Goal: Information Seeking & Learning: Learn about a topic

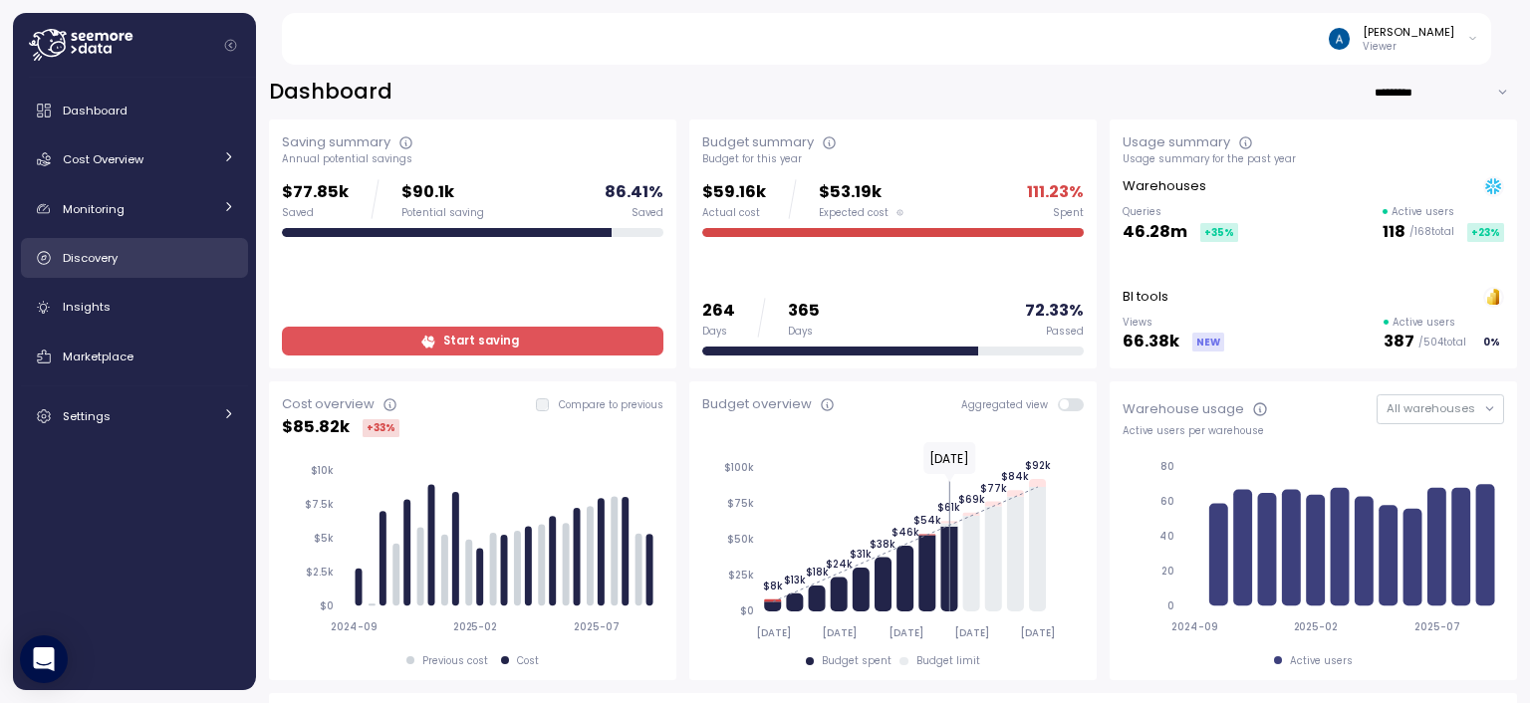
click at [173, 259] on div "Discovery" at bounding box center [149, 258] width 172 height 20
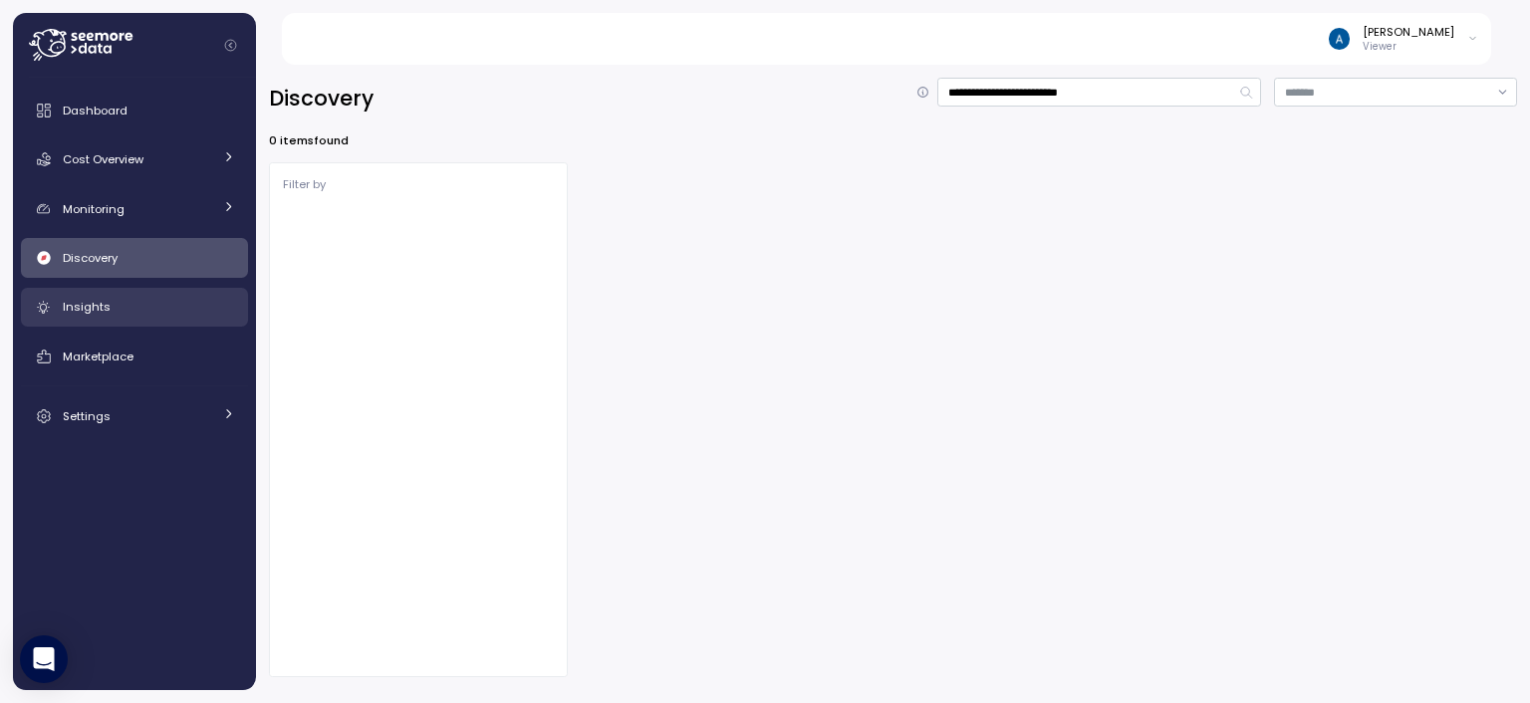
click at [169, 303] on div "Insights" at bounding box center [149, 307] width 172 height 20
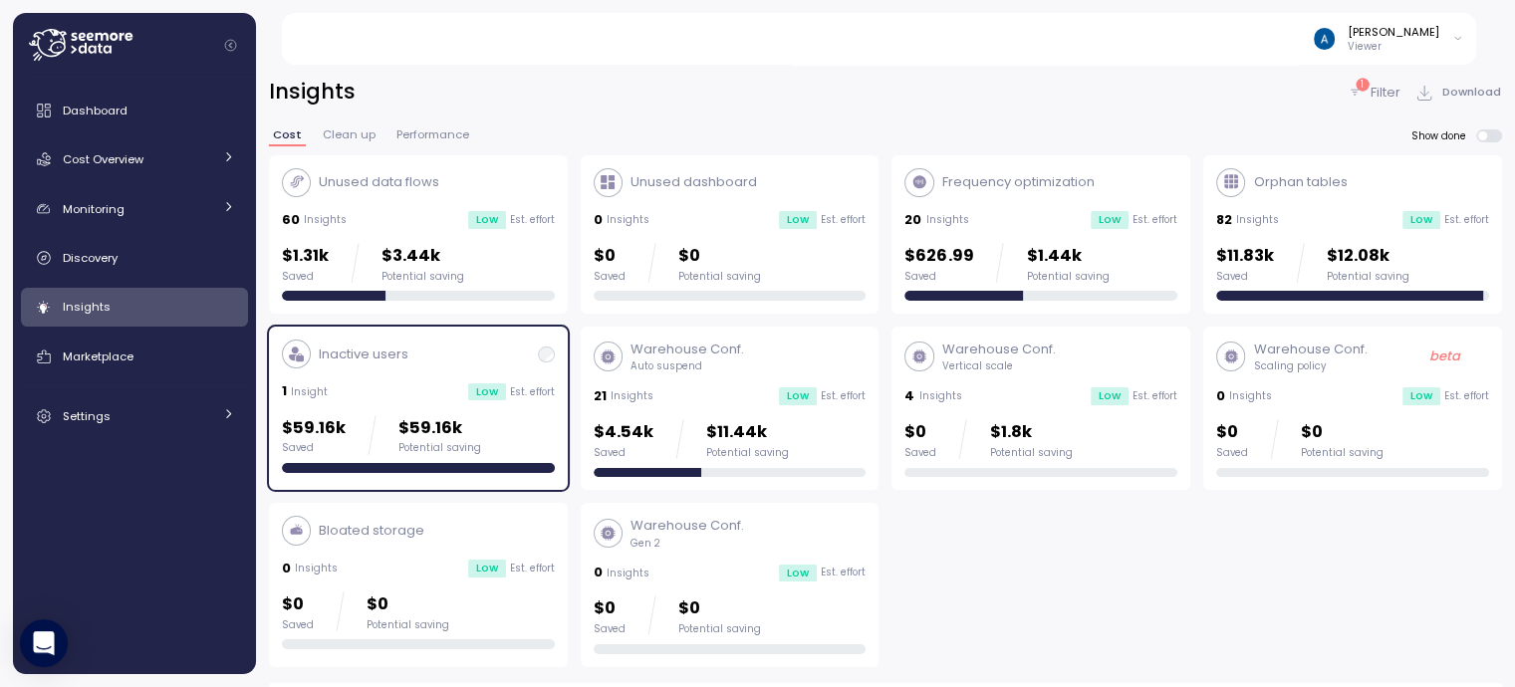
click at [118, 300] on div "Insights" at bounding box center [149, 307] width 172 height 20
click at [112, 258] on span "Discovery" at bounding box center [90, 258] width 55 height 16
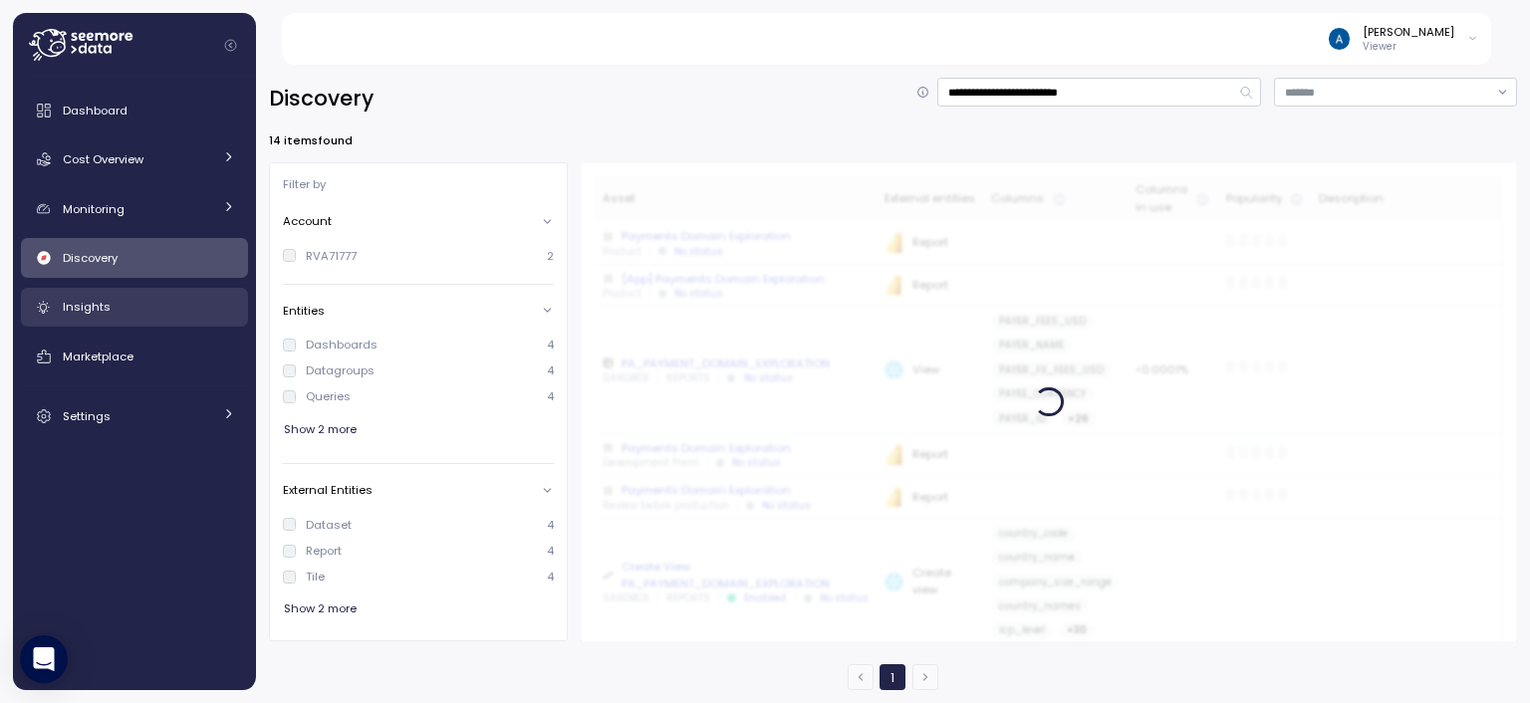
click at [110, 310] on div "Insights" at bounding box center [149, 307] width 172 height 20
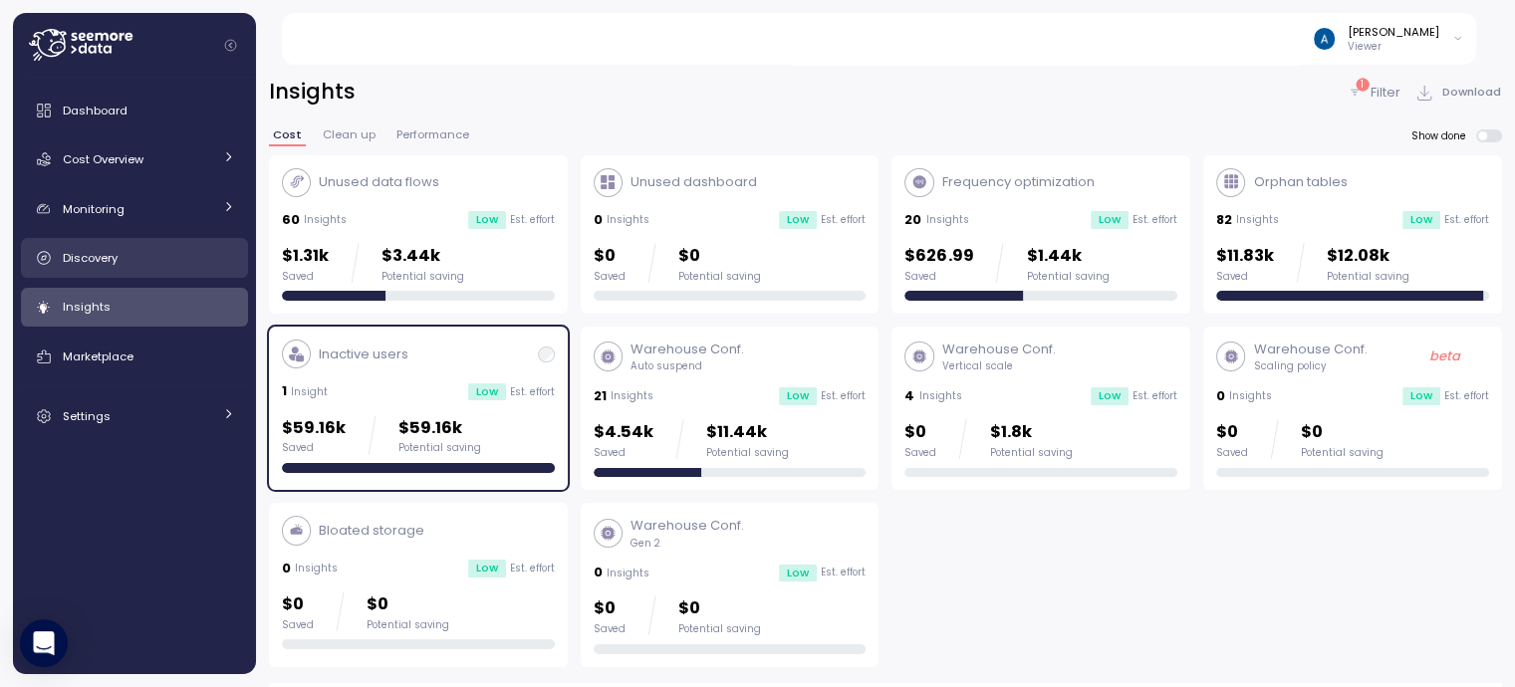
click at [120, 254] on div "Discovery" at bounding box center [149, 258] width 172 height 20
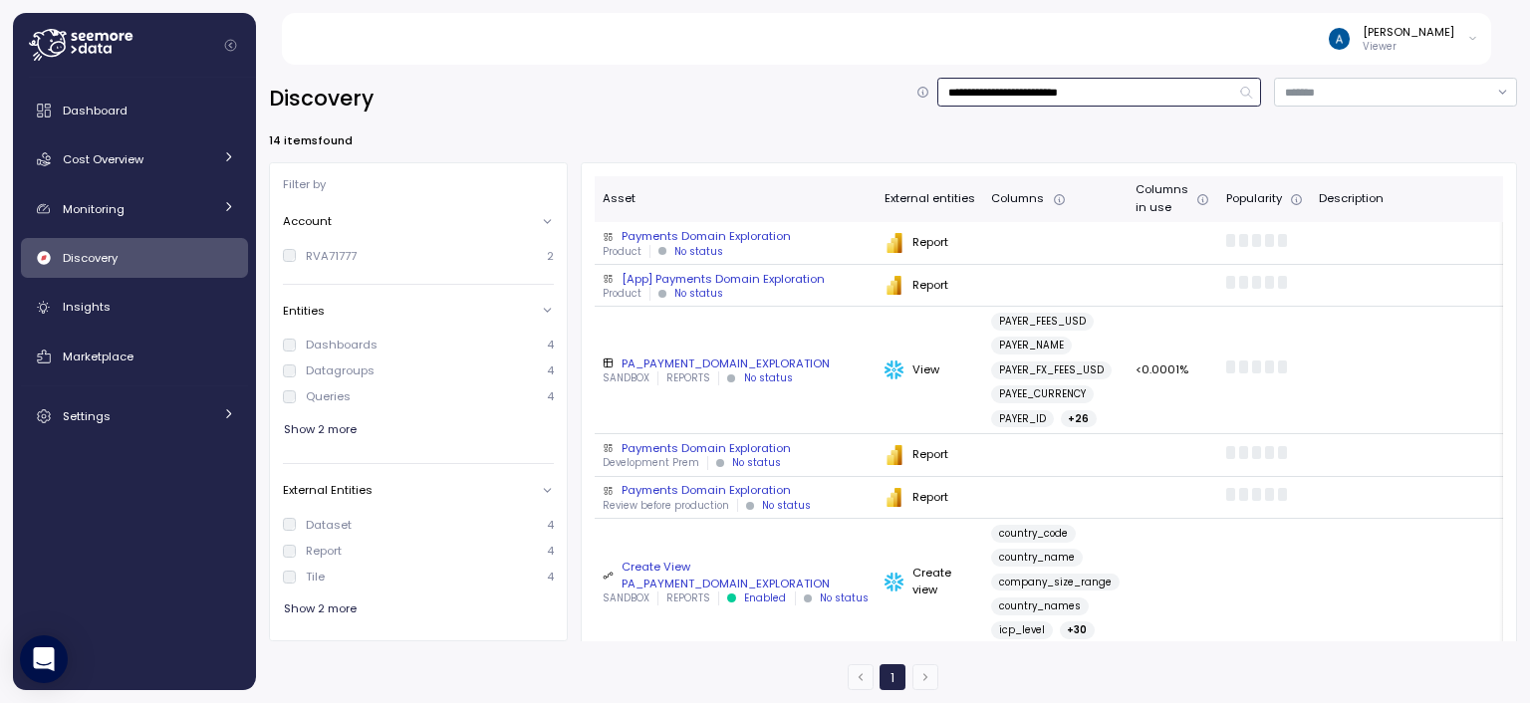
click at [1125, 96] on input "**********" at bounding box center [1099, 92] width 324 height 29
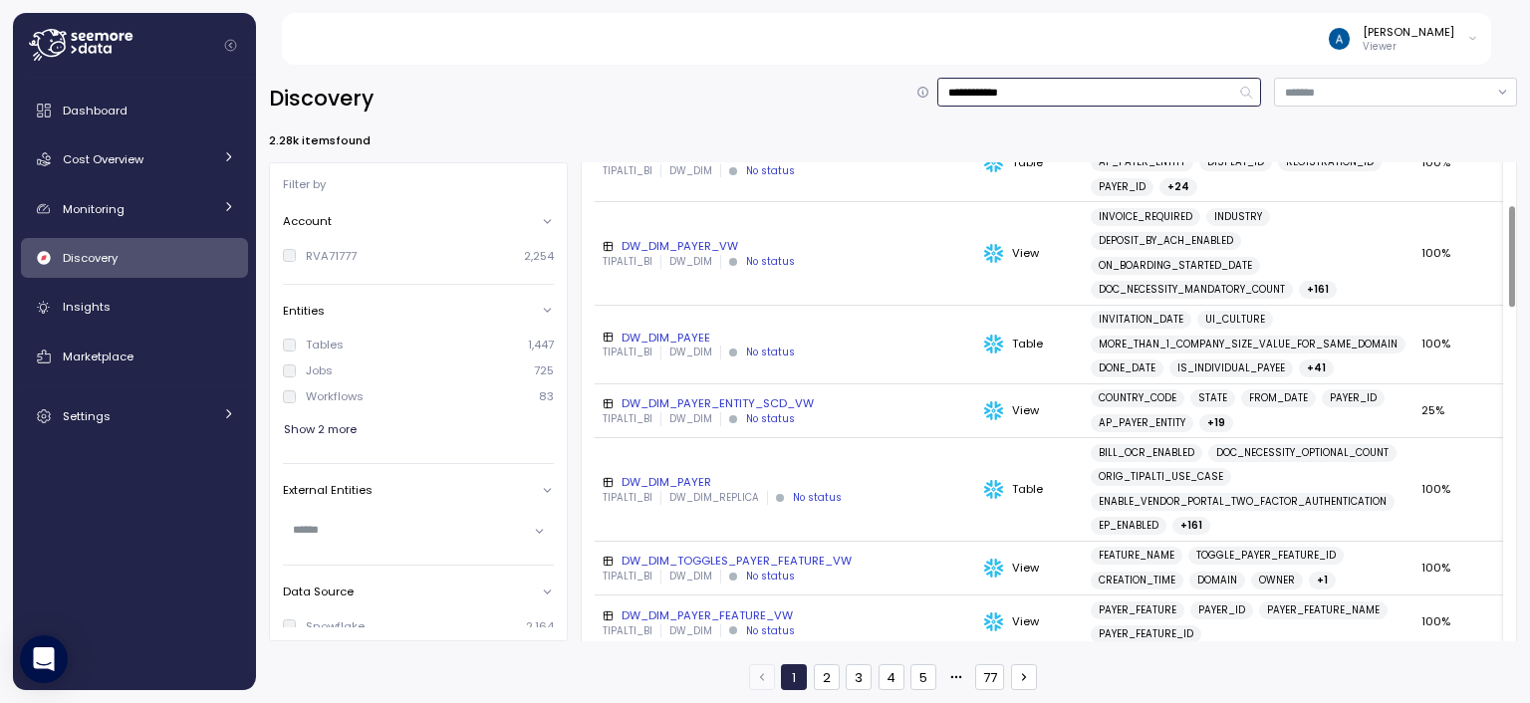
scroll to position [199, 0]
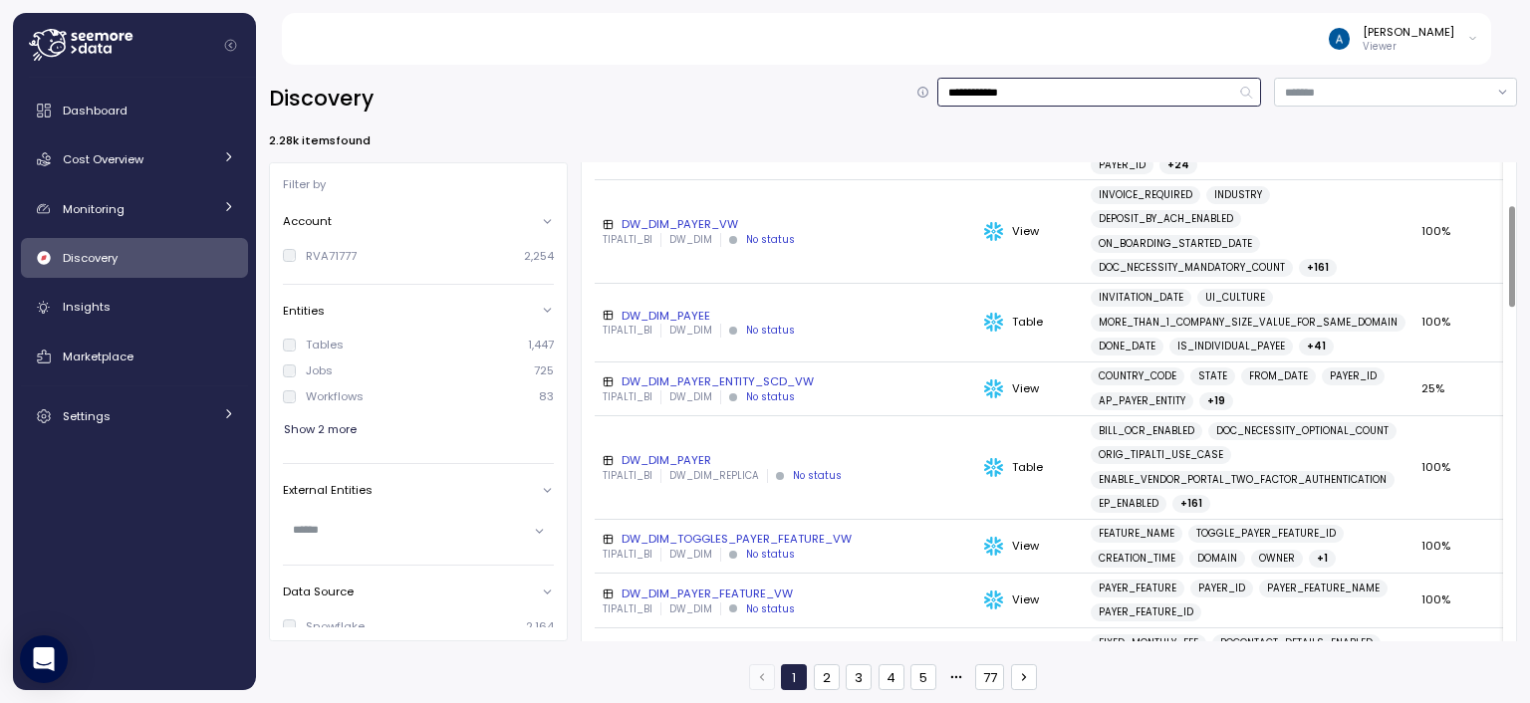
type input "**********"
click at [694, 468] on div "DW_DIM_PAYER" at bounding box center [786, 460] width 366 height 16
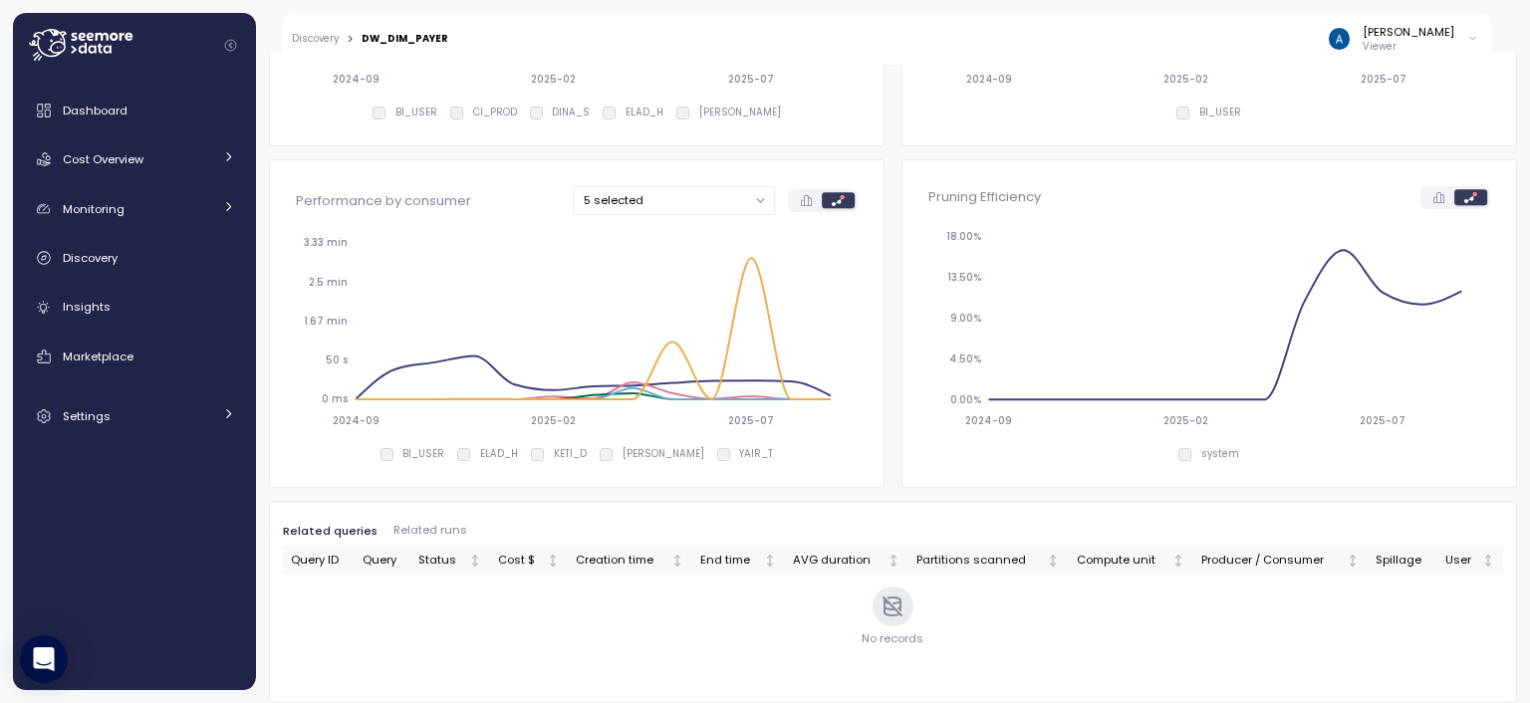
scroll to position [211, 0]
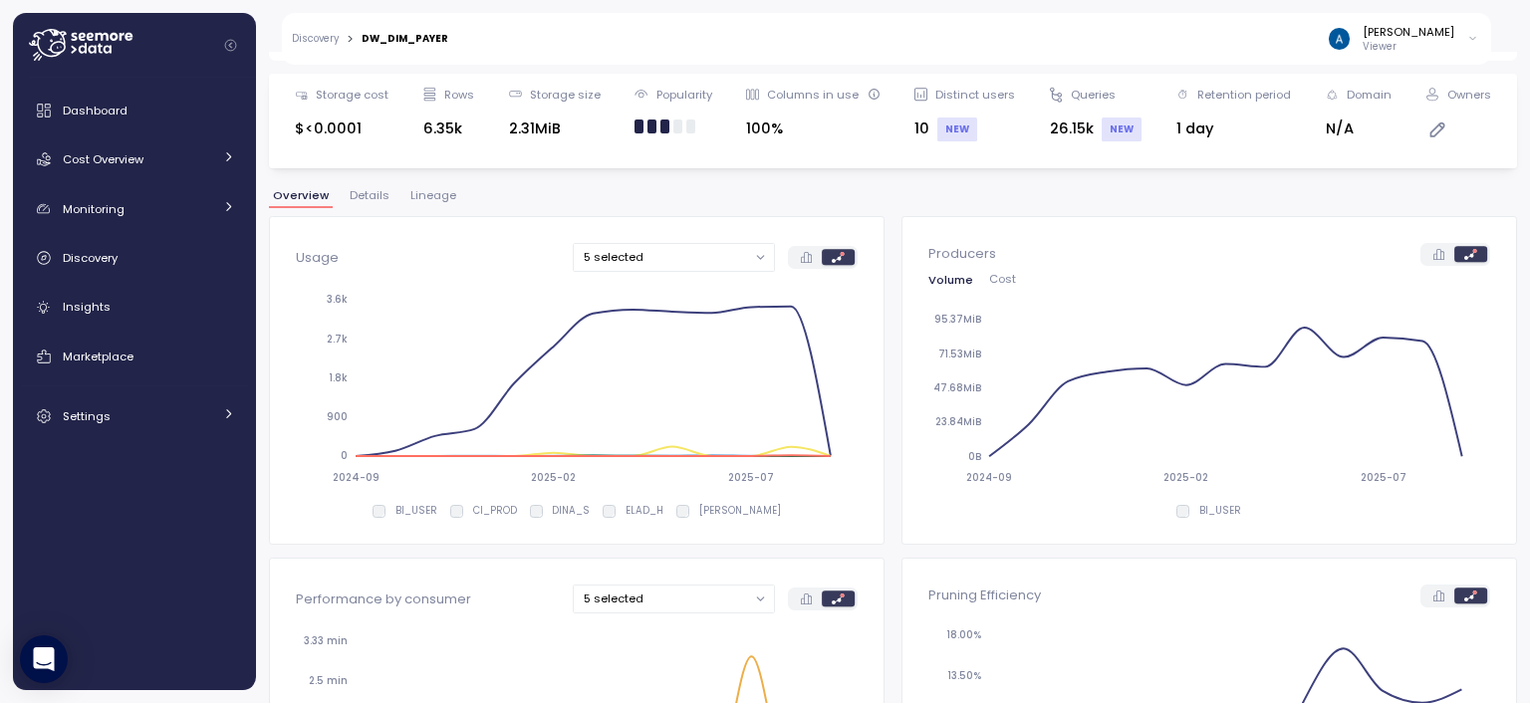
click at [410, 200] on span "Lineage" at bounding box center [433, 195] width 46 height 11
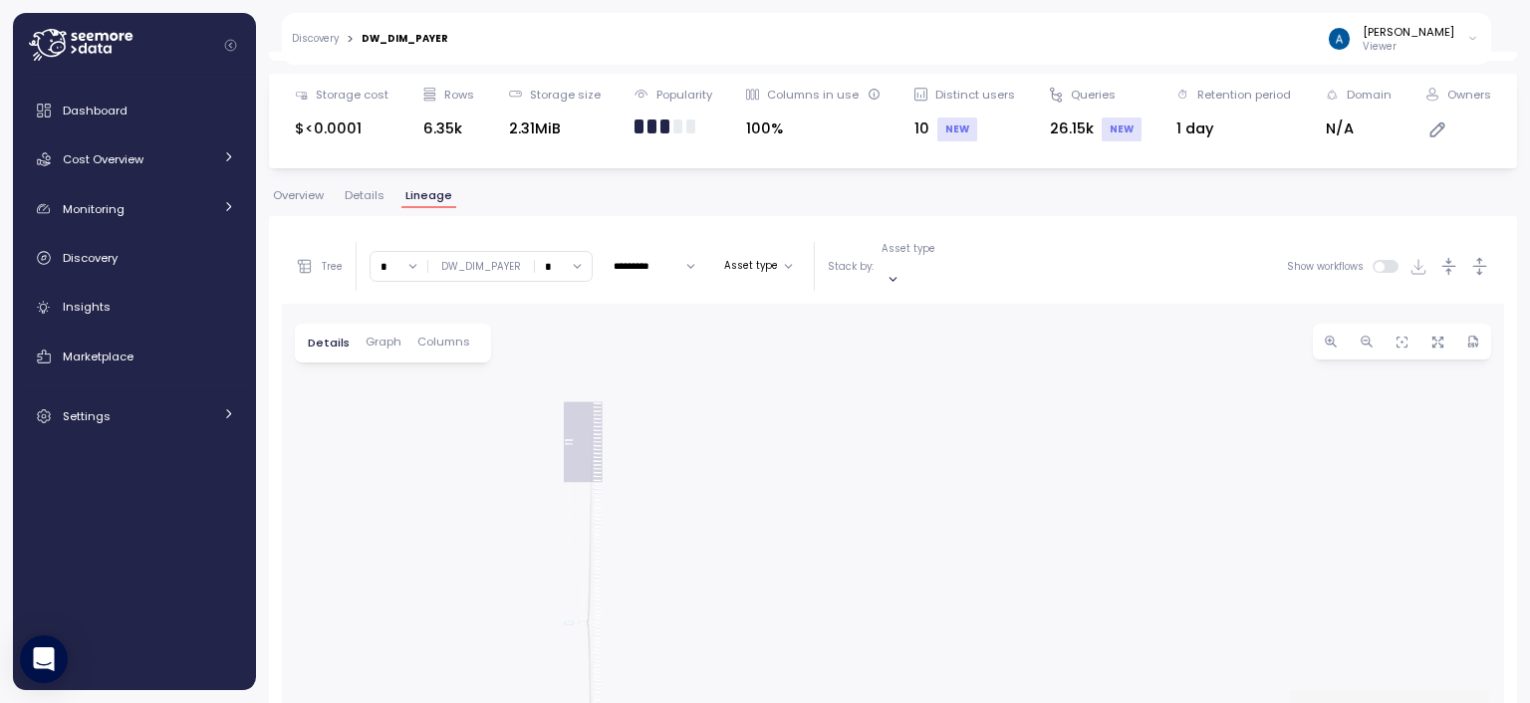
click at [577, 254] on input "*" at bounding box center [563, 266] width 57 height 29
type input "*"
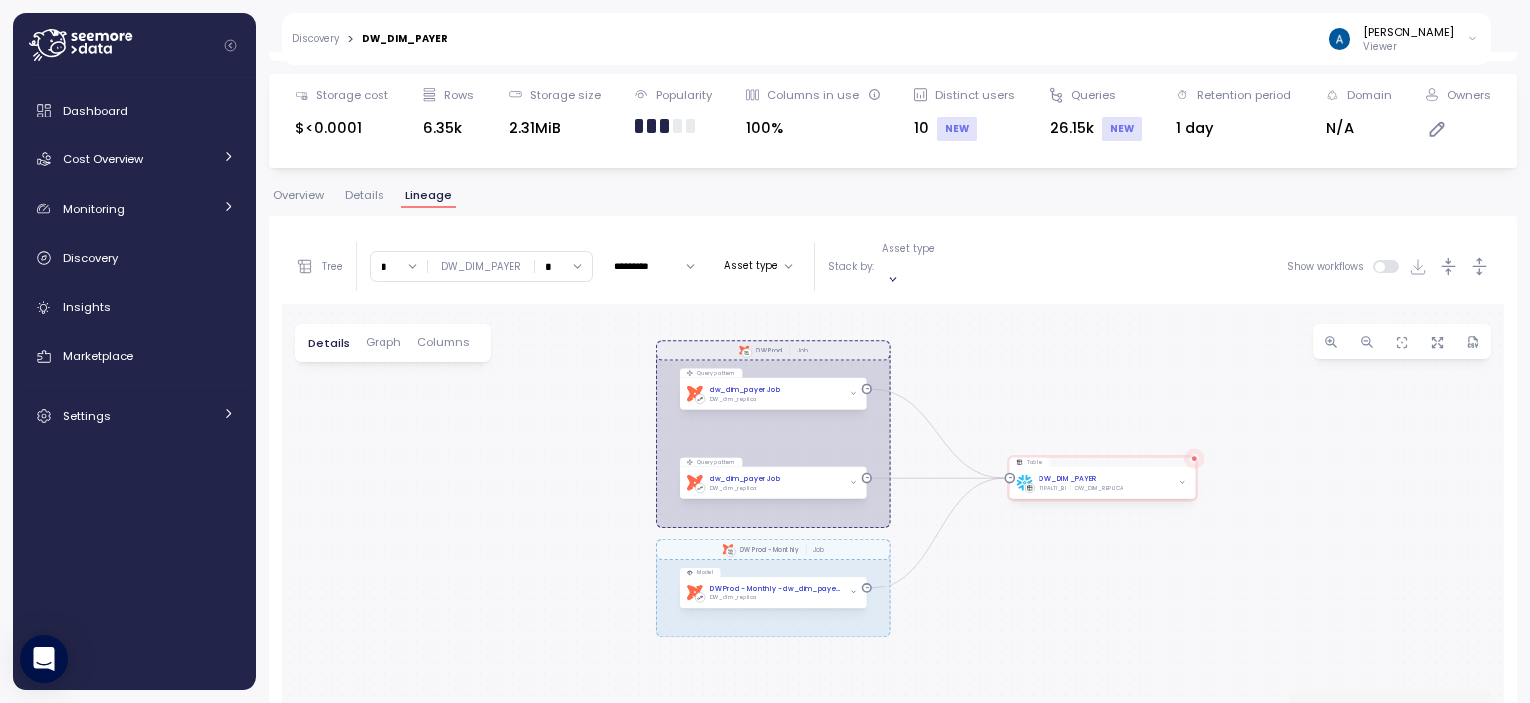
drag, startPoint x: 968, startPoint y: 433, endPoint x: 982, endPoint y: 397, distance: 38.5
click at [982, 397] on div "dbt DW Prod Job dbt DW Prod - Monthly Job Query pattern dbt dw_dim_payer Job DW…" at bounding box center [893, 579] width 1222 height 551
click at [757, 254] on button "Asset type" at bounding box center [758, 266] width 85 height 24
click at [738, 338] on p "Model" at bounding box center [747, 340] width 30 height 14
click at [781, 378] on span "Apply" at bounding box center [793, 384] width 30 height 22
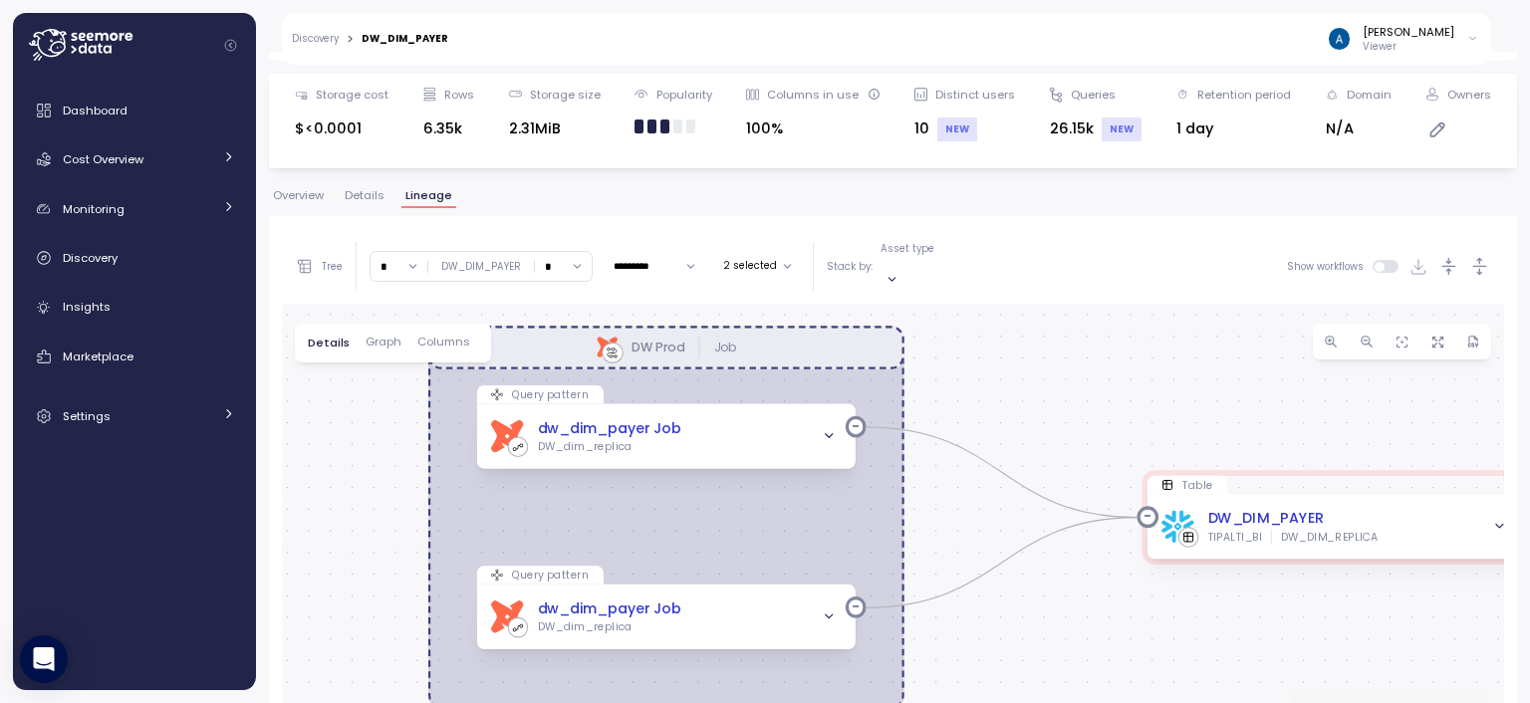
drag, startPoint x: 984, startPoint y: 353, endPoint x: 1029, endPoint y: 319, distance: 56.2
click at [1029, 319] on div "dbt DW Prod Job Query pattern dbt dw_dim_payer Job DW_dim_replica Table DW_DIM_…" at bounding box center [893, 579] width 1222 height 551
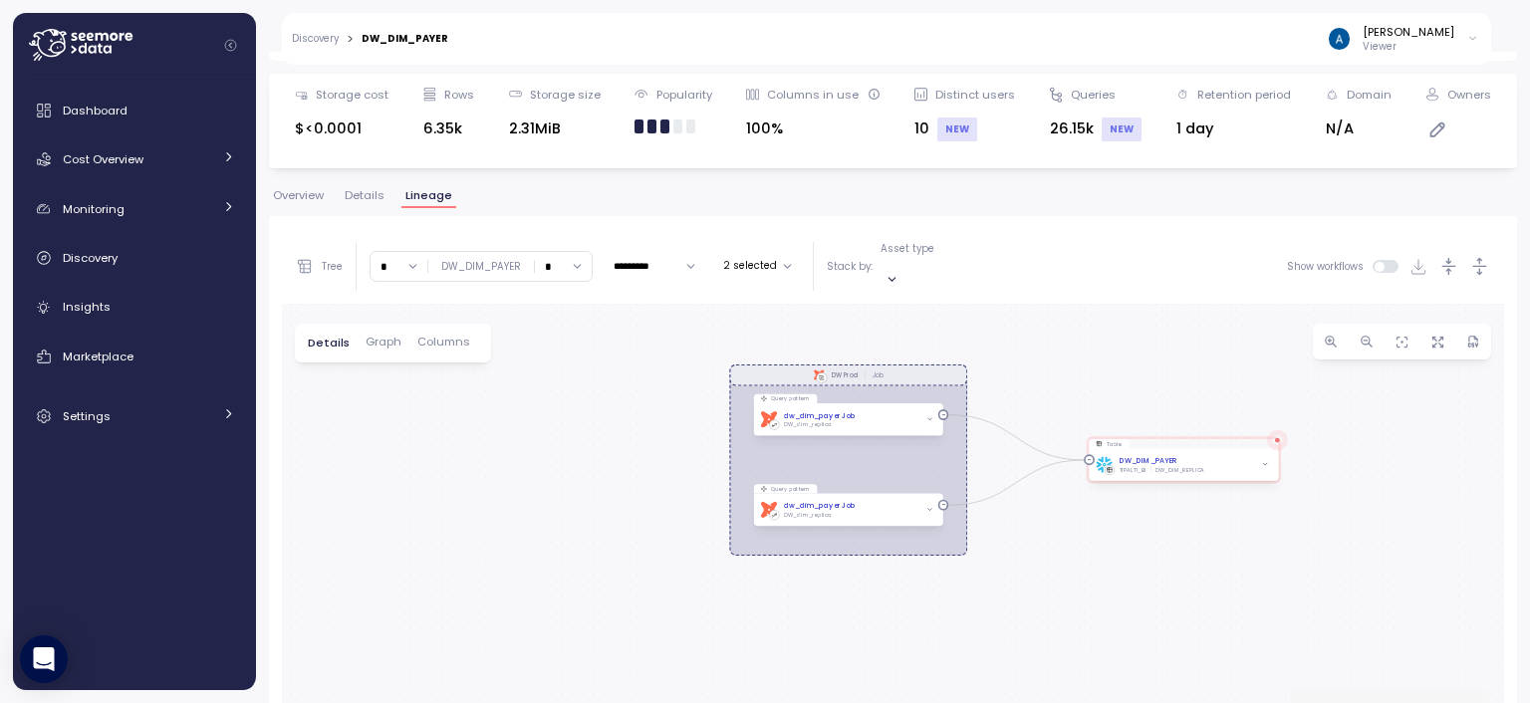
click at [764, 259] on button "2 selected" at bounding box center [758, 266] width 84 height 24
click at [750, 346] on p "Model" at bounding box center [747, 340] width 30 height 14
click at [783, 379] on span "Apply" at bounding box center [793, 384] width 30 height 22
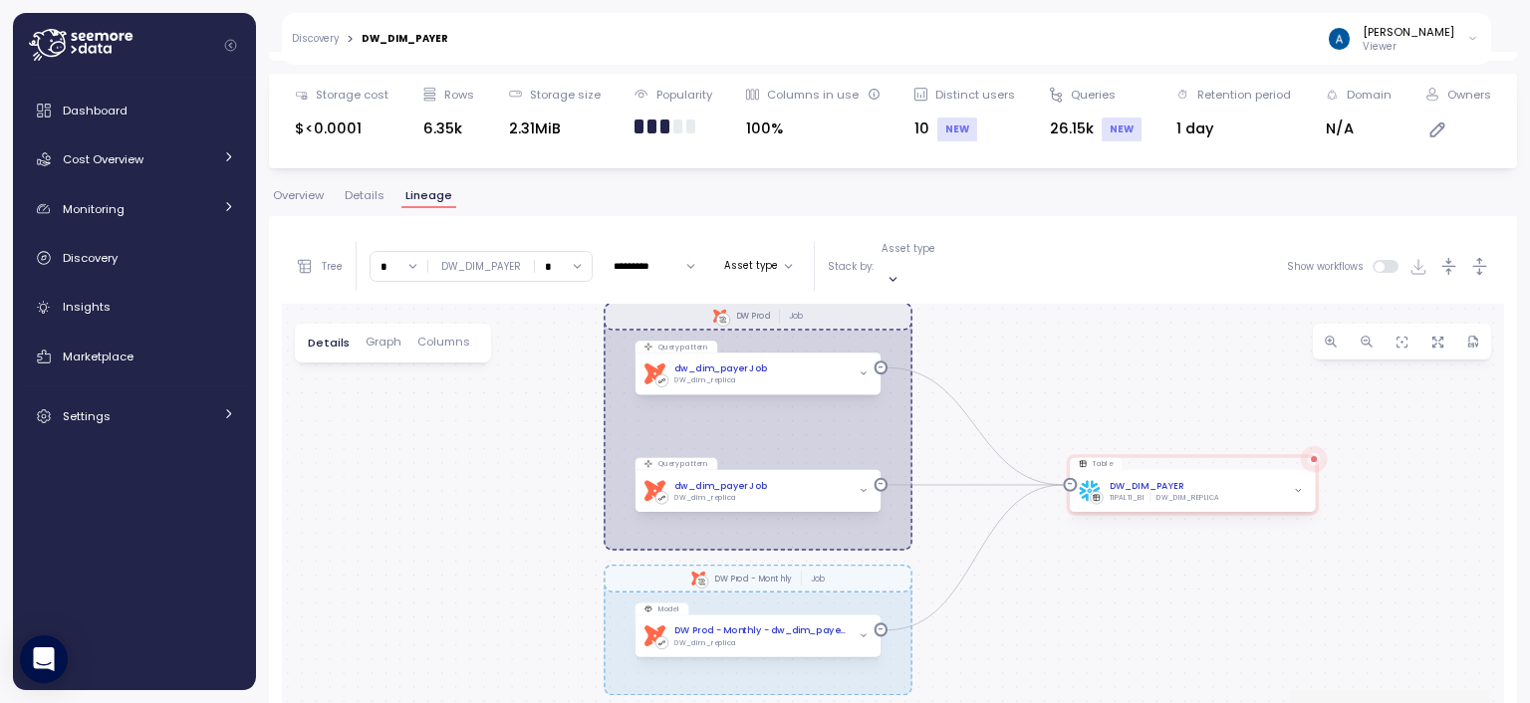
drag, startPoint x: 990, startPoint y: 426, endPoint x: 1036, endPoint y: 385, distance: 61.4
click at [1036, 385] on div "dbt DW Prod Job dbt DW Prod - Monthly Job Query pattern dbt dw_dim_payer Job DW…" at bounding box center [893, 579] width 1222 height 551
click at [402, 259] on input "*" at bounding box center [399, 266] width 57 height 29
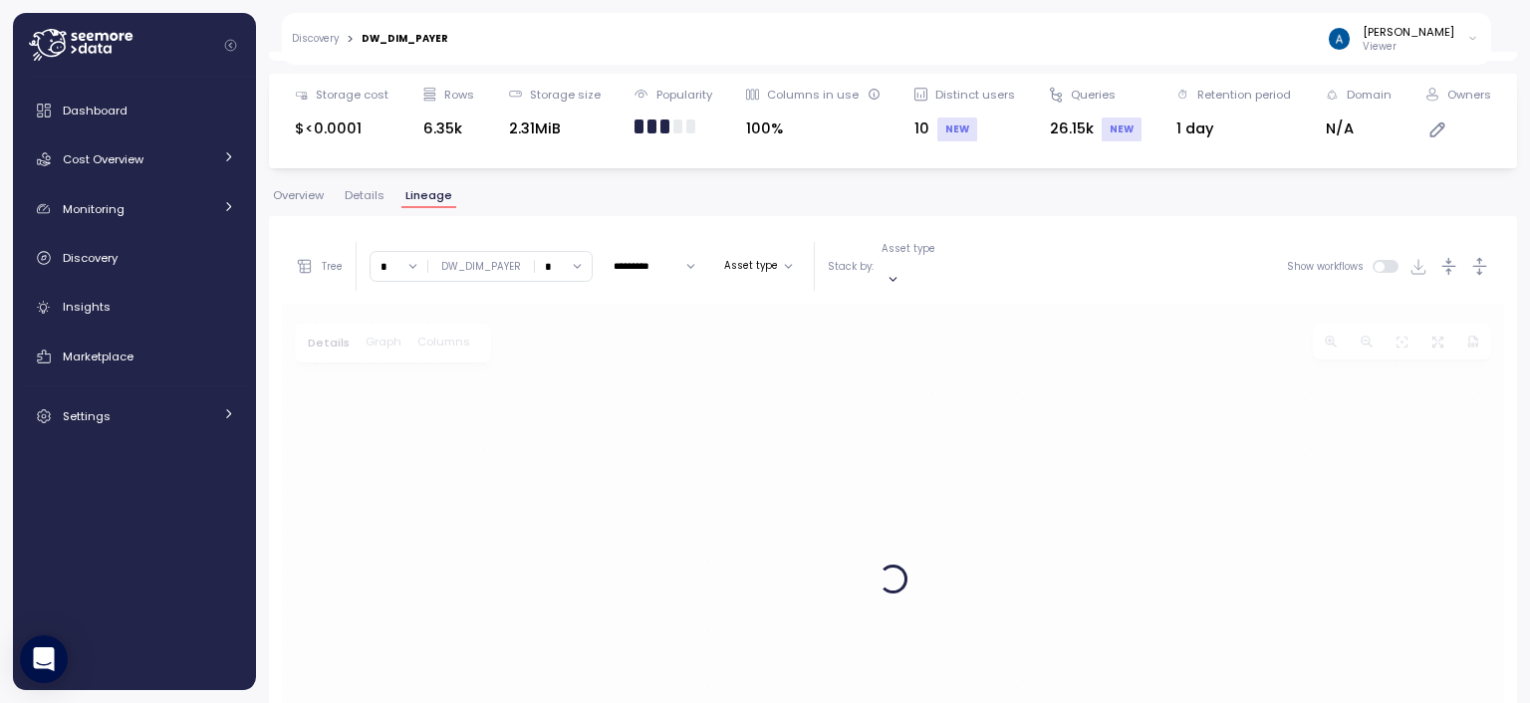
type input "*"
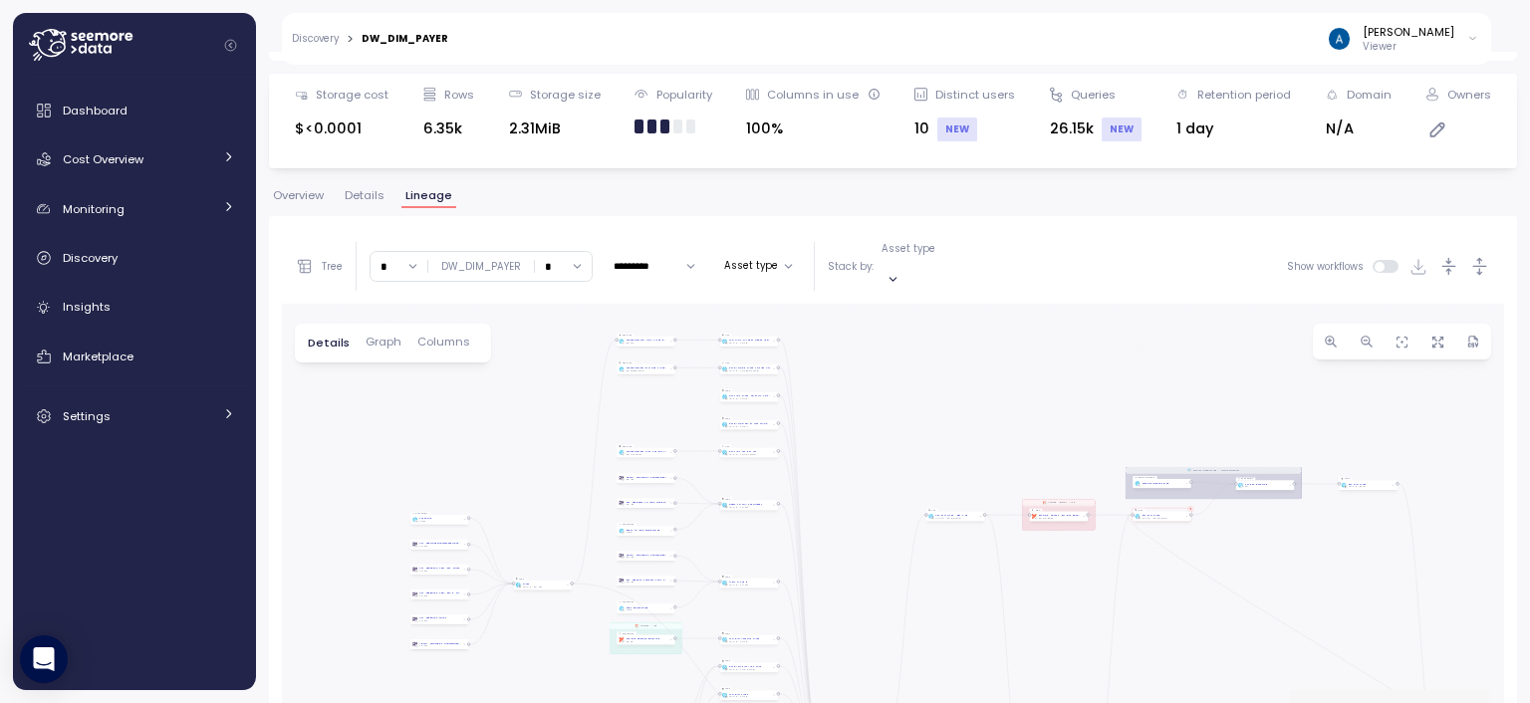
drag, startPoint x: 885, startPoint y: 425, endPoint x: 980, endPoint y: 415, distance: 95.1
click at [980, 415] on div "EXECUTE IMMEDIATE Job Execute immediate dbt DW Prod Job dbt DW Prod - Monthly J…" at bounding box center [893, 579] width 1222 height 551
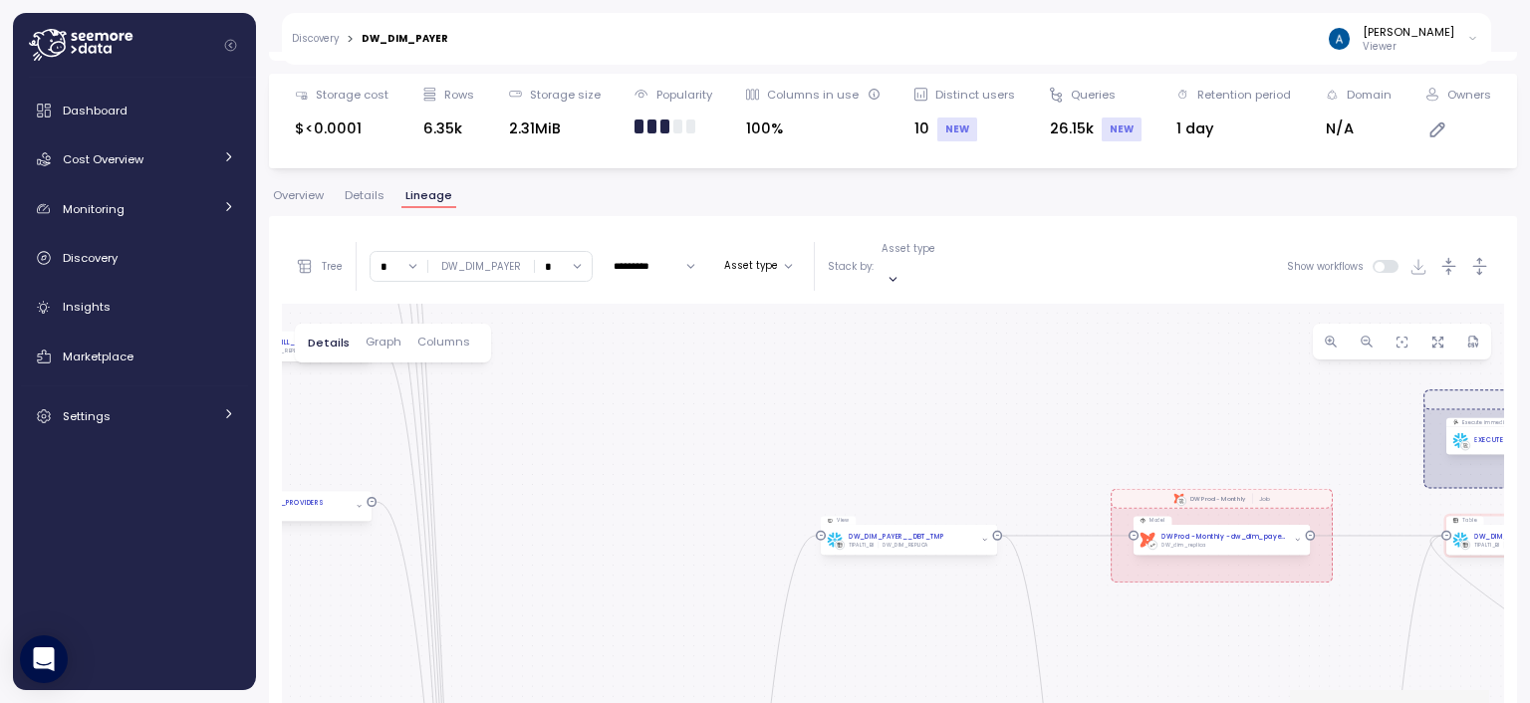
drag, startPoint x: 1124, startPoint y: 462, endPoint x: 881, endPoint y: 316, distance: 283.7
click at [904, 325] on div "EXECUTE IMMEDIATE Job Execute immediate dbt DW Prod Job dbt DW Prod - Monthly J…" at bounding box center [893, 579] width 1222 height 551
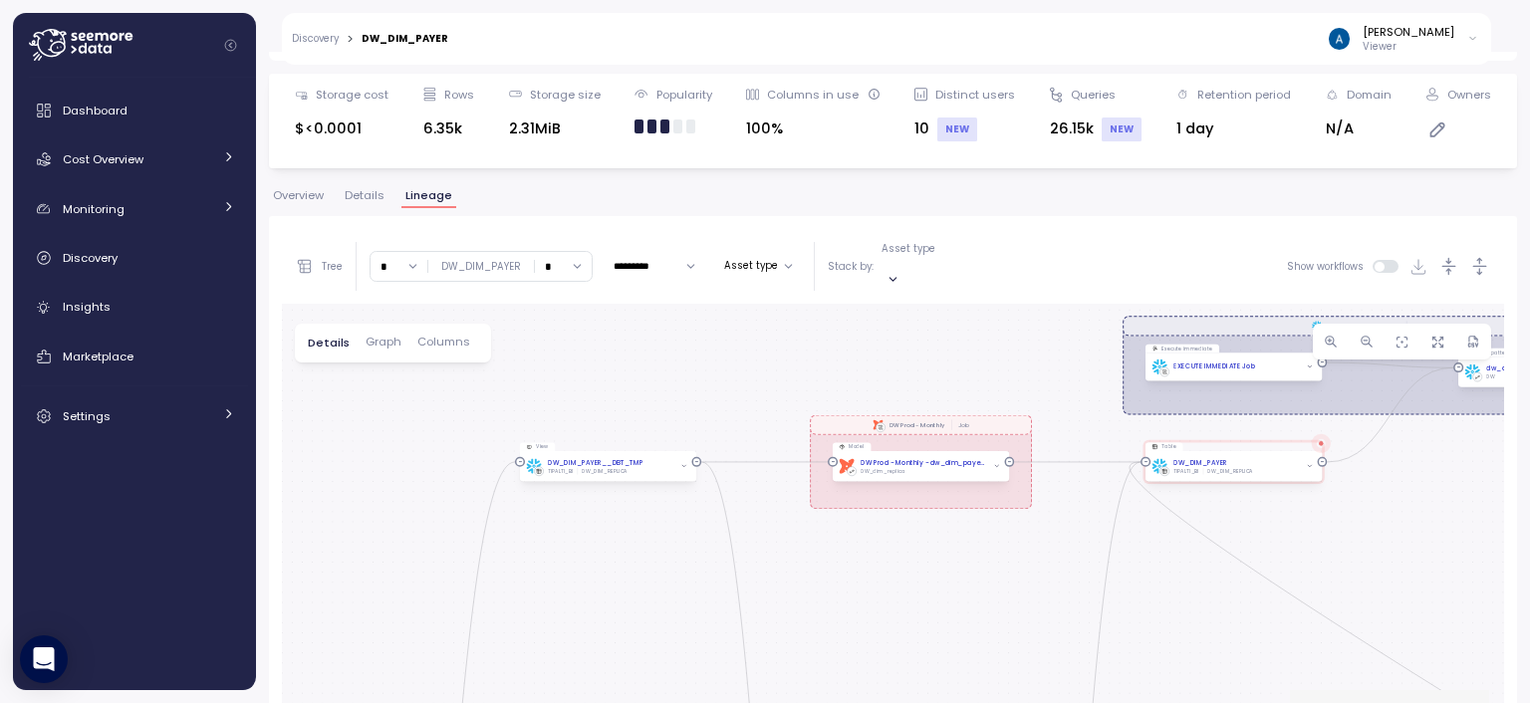
drag, startPoint x: 922, startPoint y: 354, endPoint x: 773, endPoint y: 330, distance: 151.3
click at [773, 330] on div "EXECUTE IMMEDIATE Job Execute immediate dbt DW Prod Job dbt DW Prod - Monthly J…" at bounding box center [893, 579] width 1222 height 551
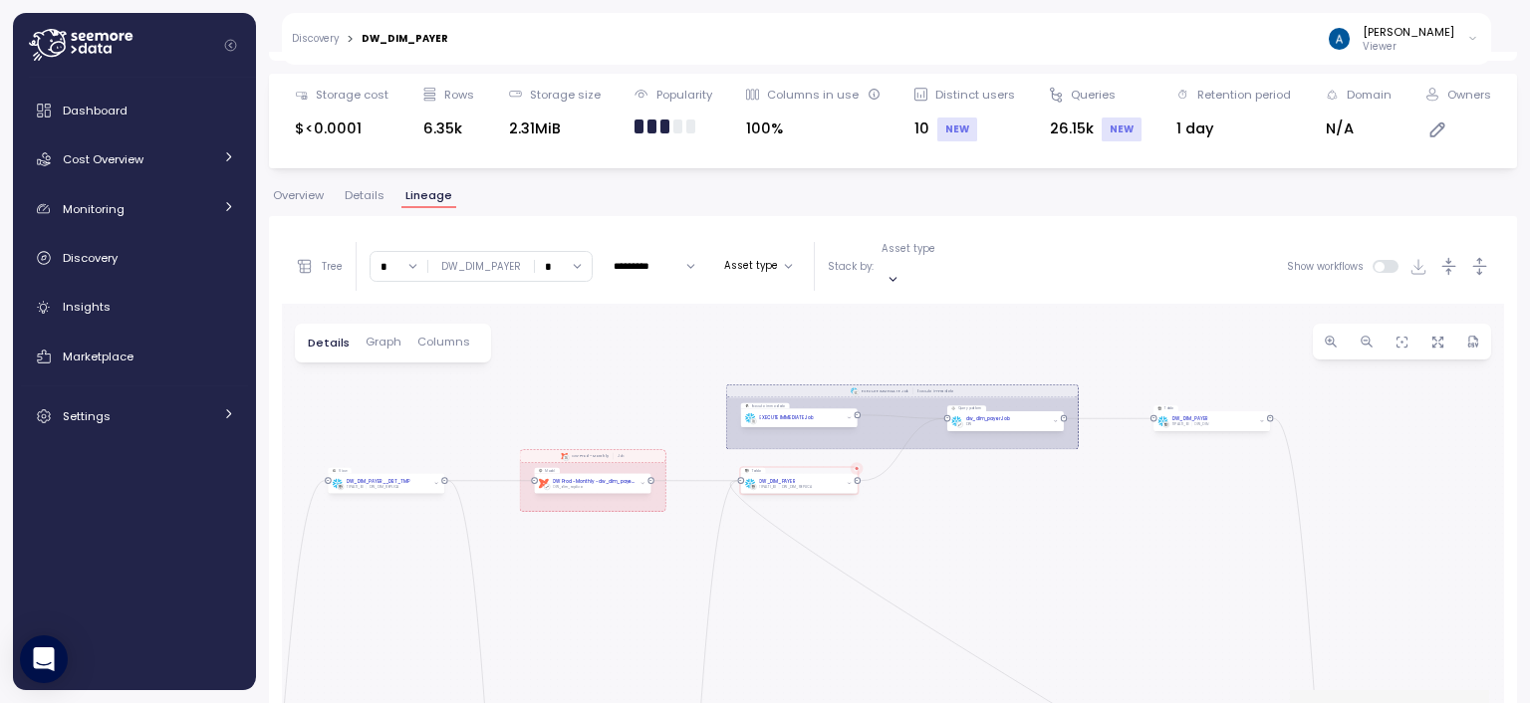
drag, startPoint x: 879, startPoint y: 342, endPoint x: 575, endPoint y: 401, distance: 309.6
click at [575, 401] on div "EXECUTE IMMEDIATE Job Execute immediate dbt DW Prod Job dbt DW Prod - Monthly J…" at bounding box center [893, 579] width 1222 height 551
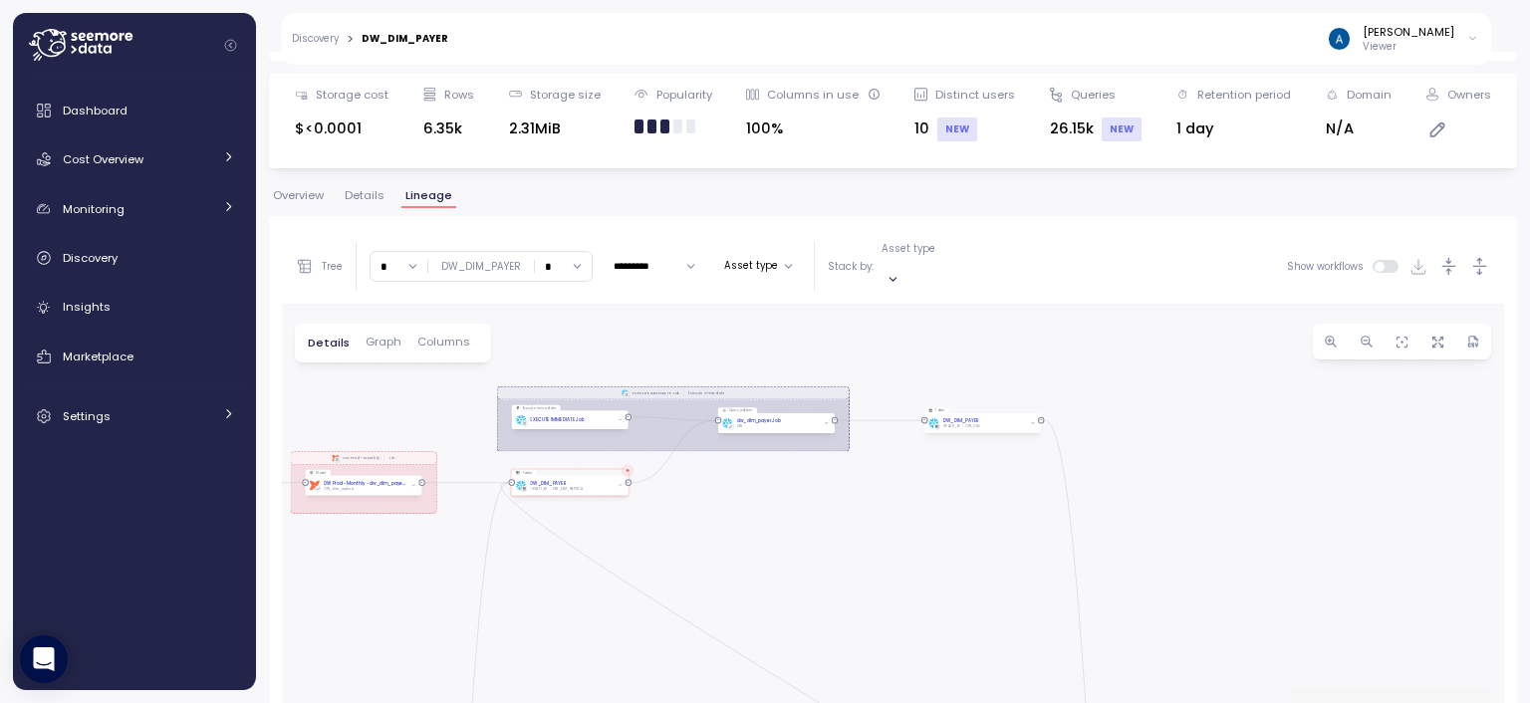
drag, startPoint x: 981, startPoint y: 338, endPoint x: 823, endPoint y: 334, distance: 158.4
click at [823, 334] on div "EXECUTE IMMEDIATE Job Execute immediate dbt DW Prod Job dbt DW Prod - Monthly J…" at bounding box center [893, 579] width 1222 height 551
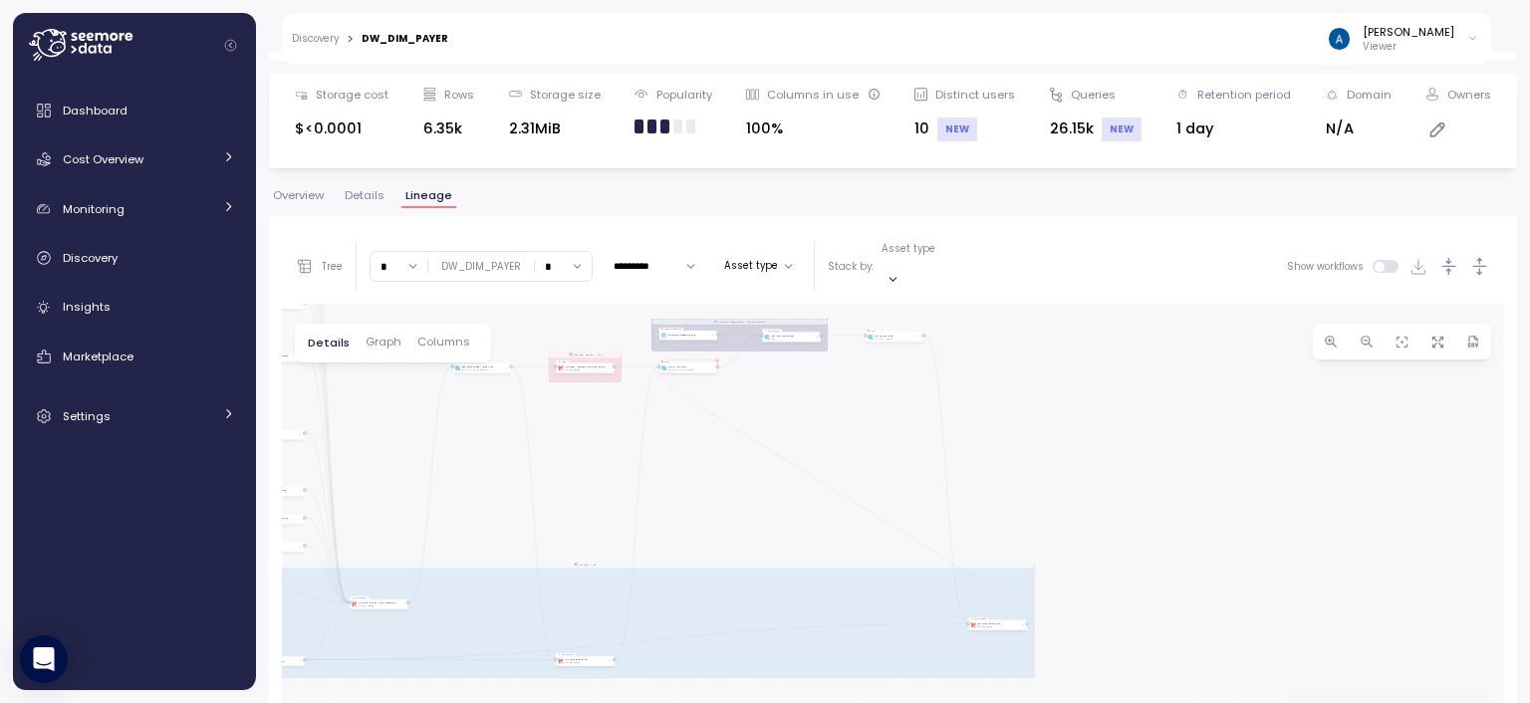
drag, startPoint x: 554, startPoint y: 407, endPoint x: 874, endPoint y: 518, distance: 338.3
click at [873, 518] on div "EXECUTE IMMEDIATE Job Execute immediate dbt DW Prod Job dbt DW Prod - Monthly J…" at bounding box center [893, 579] width 1222 height 551
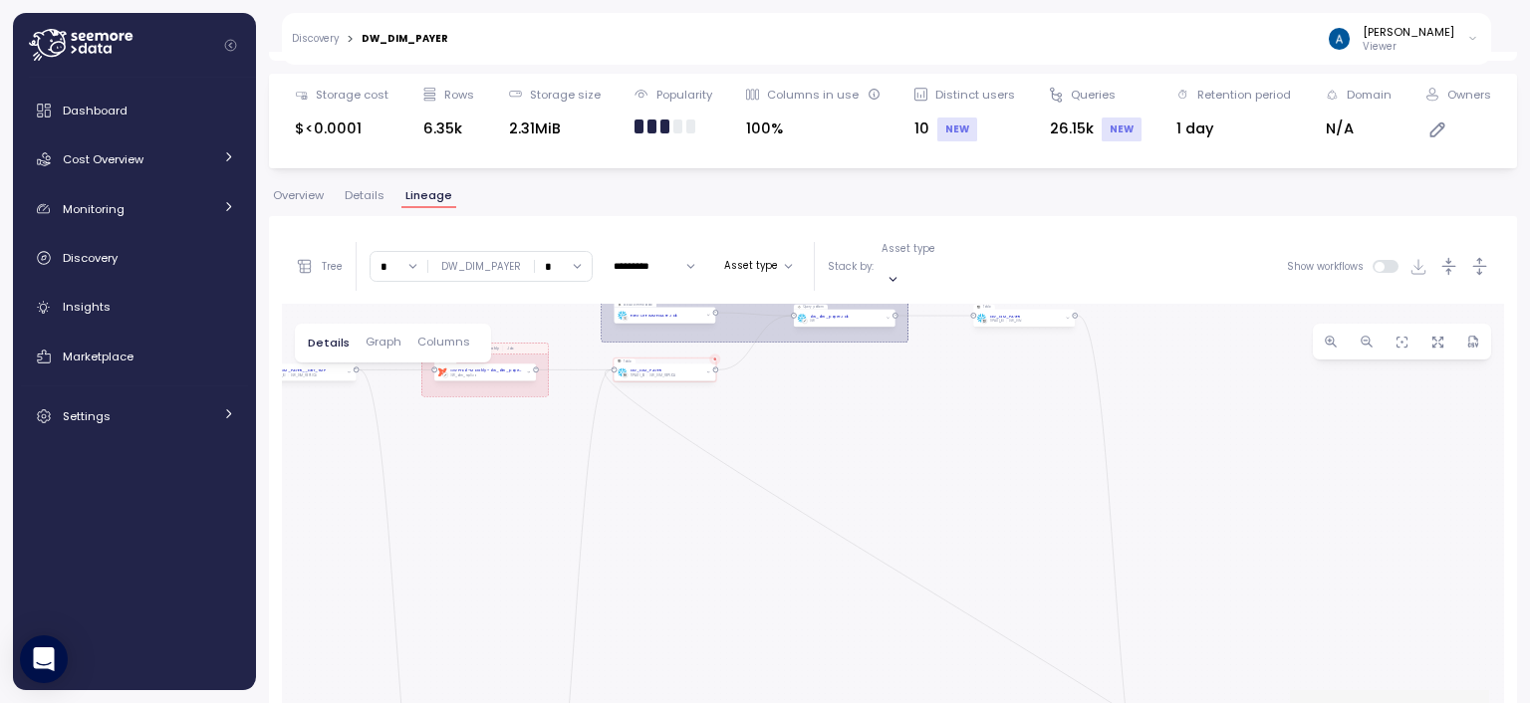
drag, startPoint x: 782, startPoint y: 371, endPoint x: 859, endPoint y: 517, distance: 165.3
click at [858, 517] on div "EXECUTE IMMEDIATE Job Execute immediate dbt DW Prod Job dbt DW Prod - Monthly J…" at bounding box center [893, 579] width 1222 height 551
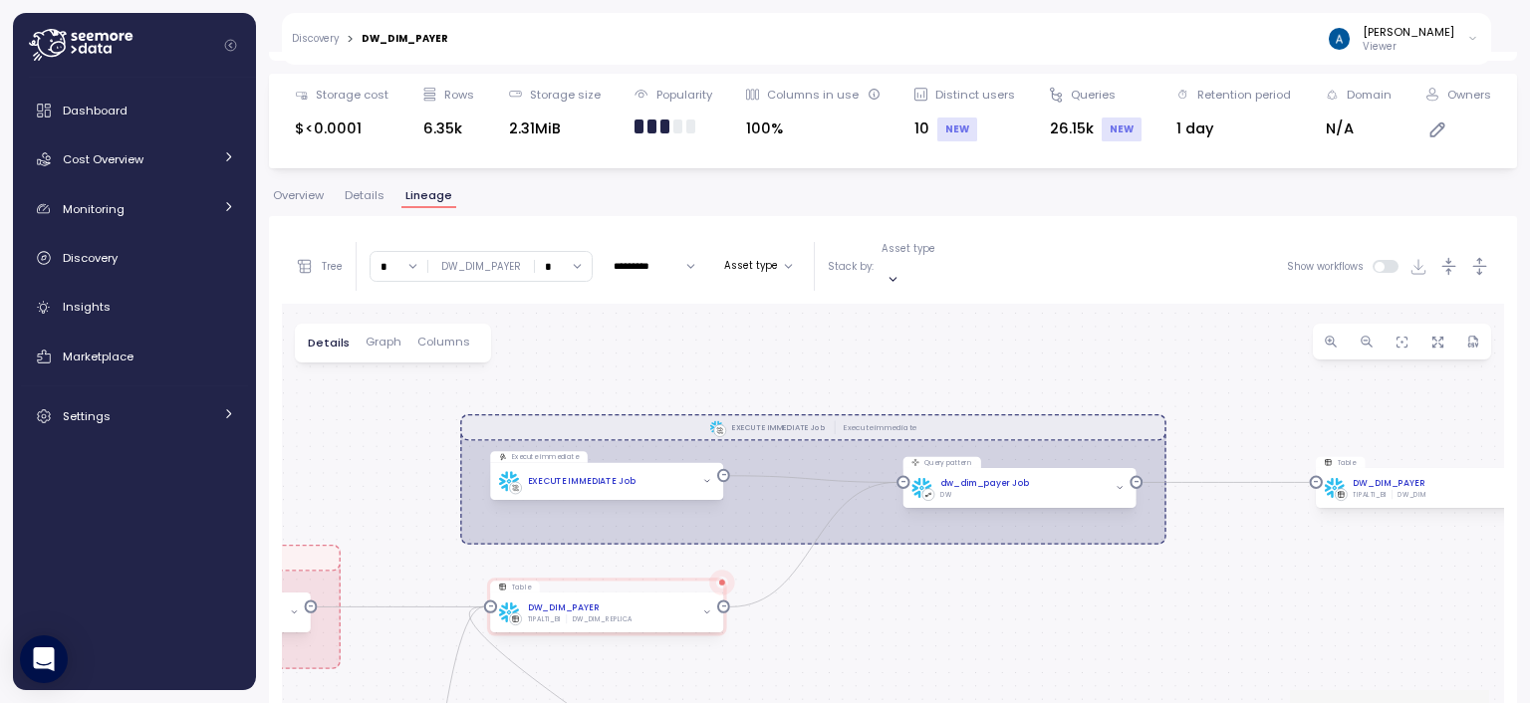
drag, startPoint x: 884, startPoint y: 457, endPoint x: 966, endPoint y: 588, distance: 153.9
click at [965, 588] on div "EXECUTE IMMEDIATE Job Execute immediate dbt DW Prod Job dbt DW Prod - Monthly J…" at bounding box center [893, 579] width 1222 height 551
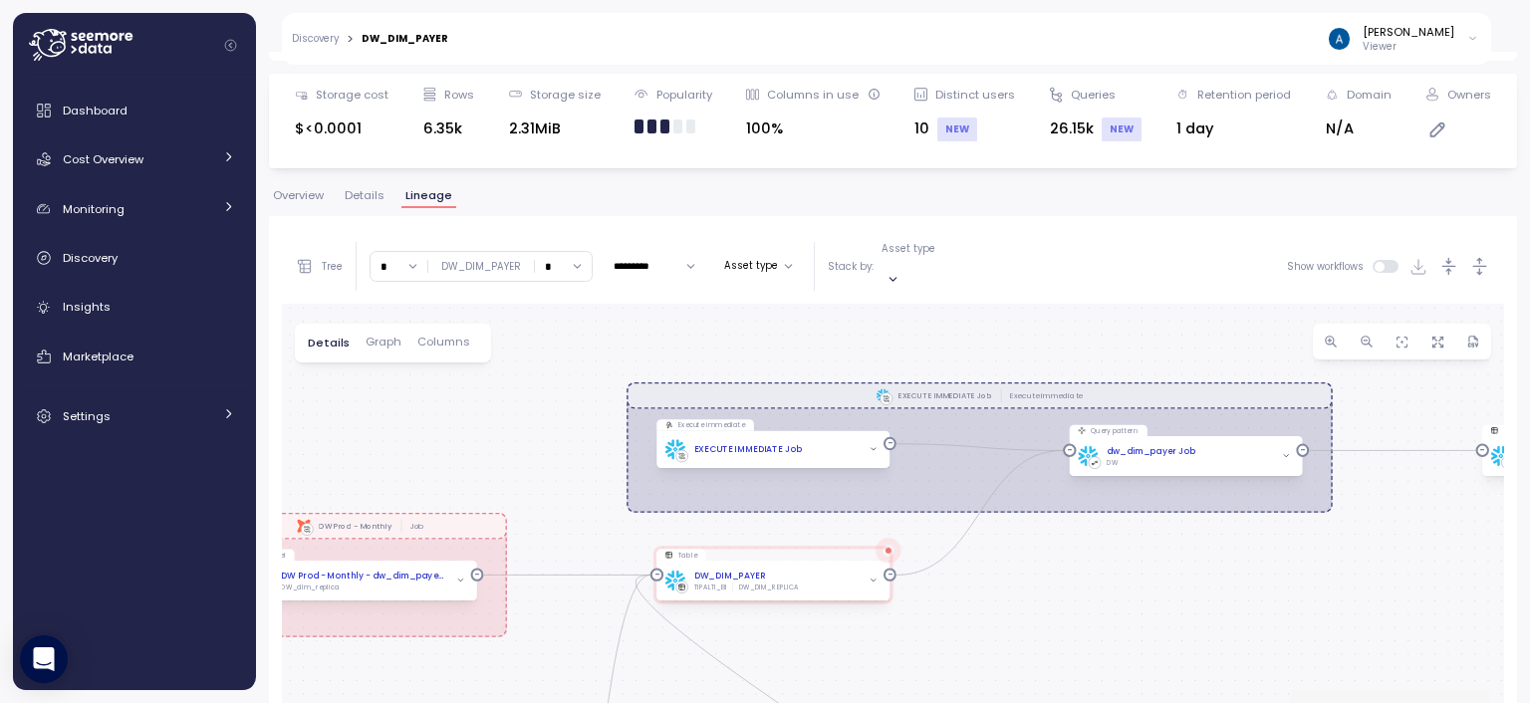
drag, startPoint x: 950, startPoint y: 574, endPoint x: 1193, endPoint y: 539, distance: 245.5
click at [1193, 539] on div "EXECUTE IMMEDIATE Job Execute immediate dbt DW Prod Job dbt DW Prod - Monthly J…" at bounding box center [893, 579] width 1222 height 551
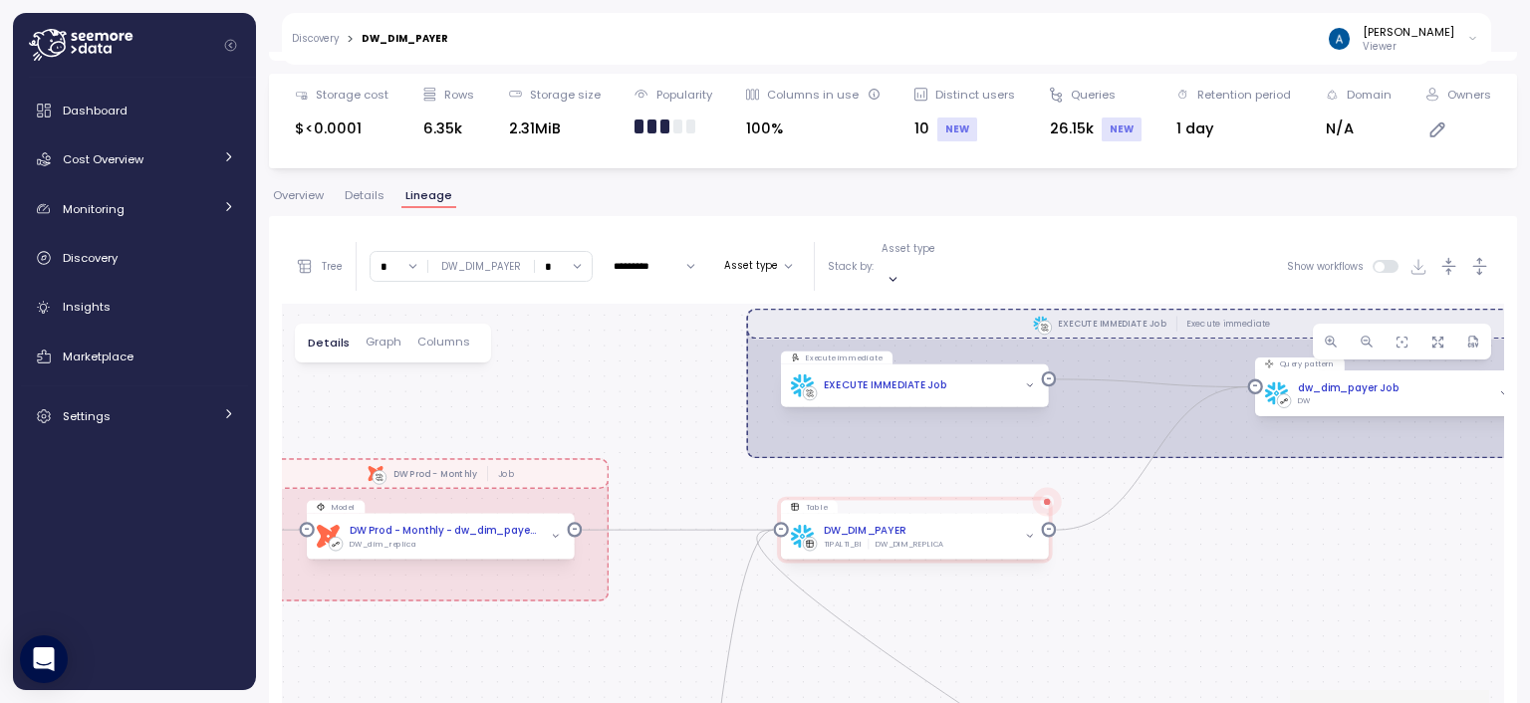
drag, startPoint x: 995, startPoint y: 610, endPoint x: 1194, endPoint y: 588, distance: 200.4
click at [1194, 589] on div "EXECUTE IMMEDIATE Job Execute immediate dbt DW Prod Job dbt DW Prod - Monthly J…" at bounding box center [893, 579] width 1222 height 551
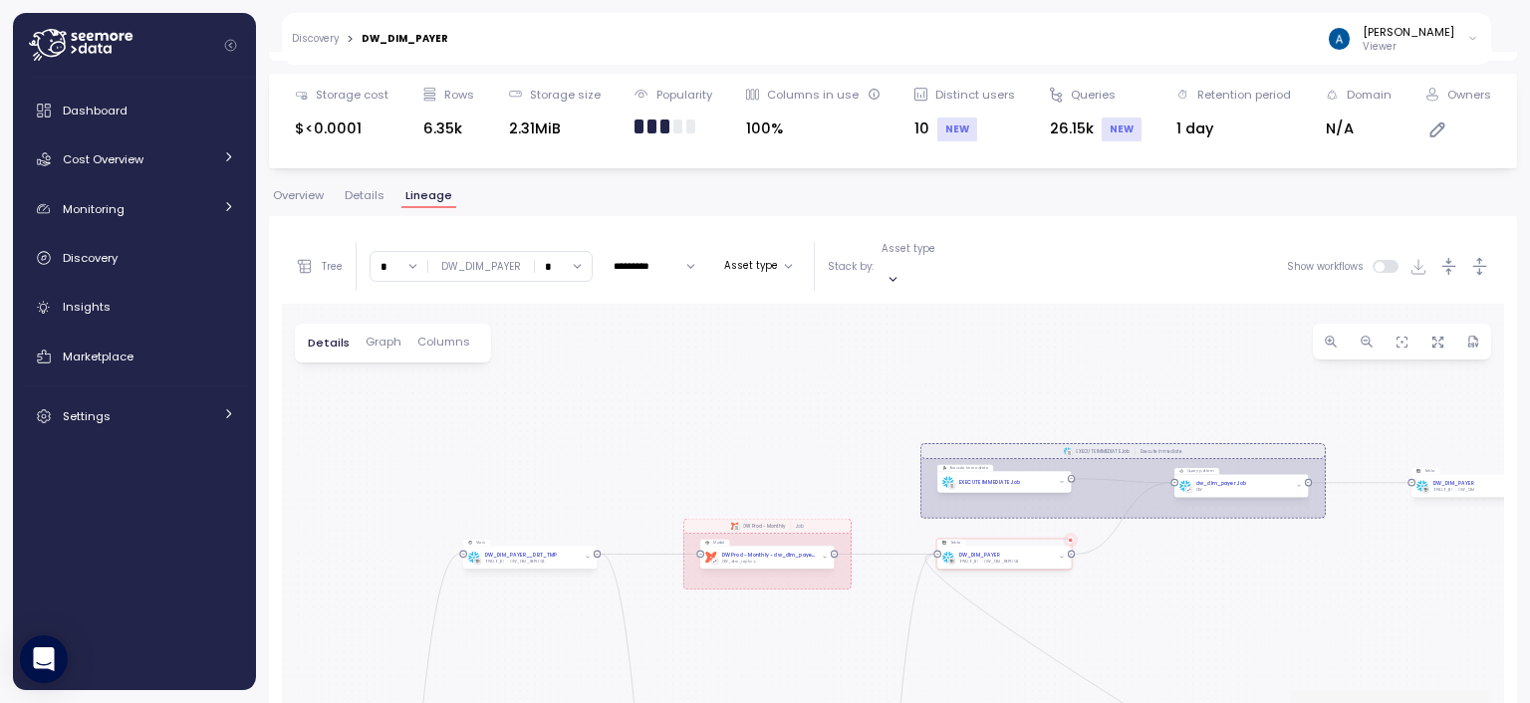
click at [899, 273] on icon "button" at bounding box center [892, 279] width 13 height 13
click at [909, 408] on p "Table" at bounding box center [897, 409] width 28 height 14
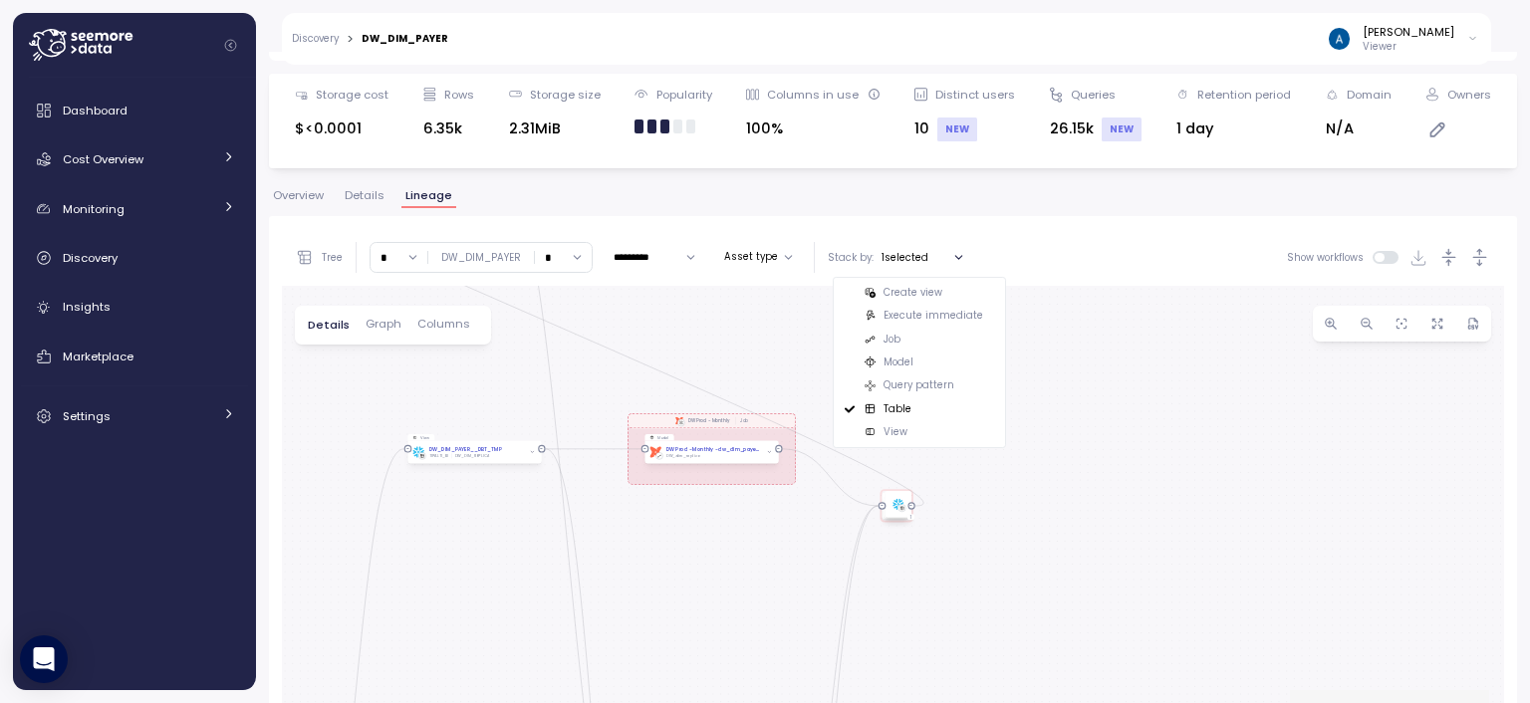
drag, startPoint x: 696, startPoint y: 358, endPoint x: 737, endPoint y: 336, distance: 46.3
click at [737, 336] on div "EXECUTE IMMEDIATE Job Execute immediate dbt DW Prod Job dbt DW Prod - Monthly J…" at bounding box center [893, 570] width 1222 height 569
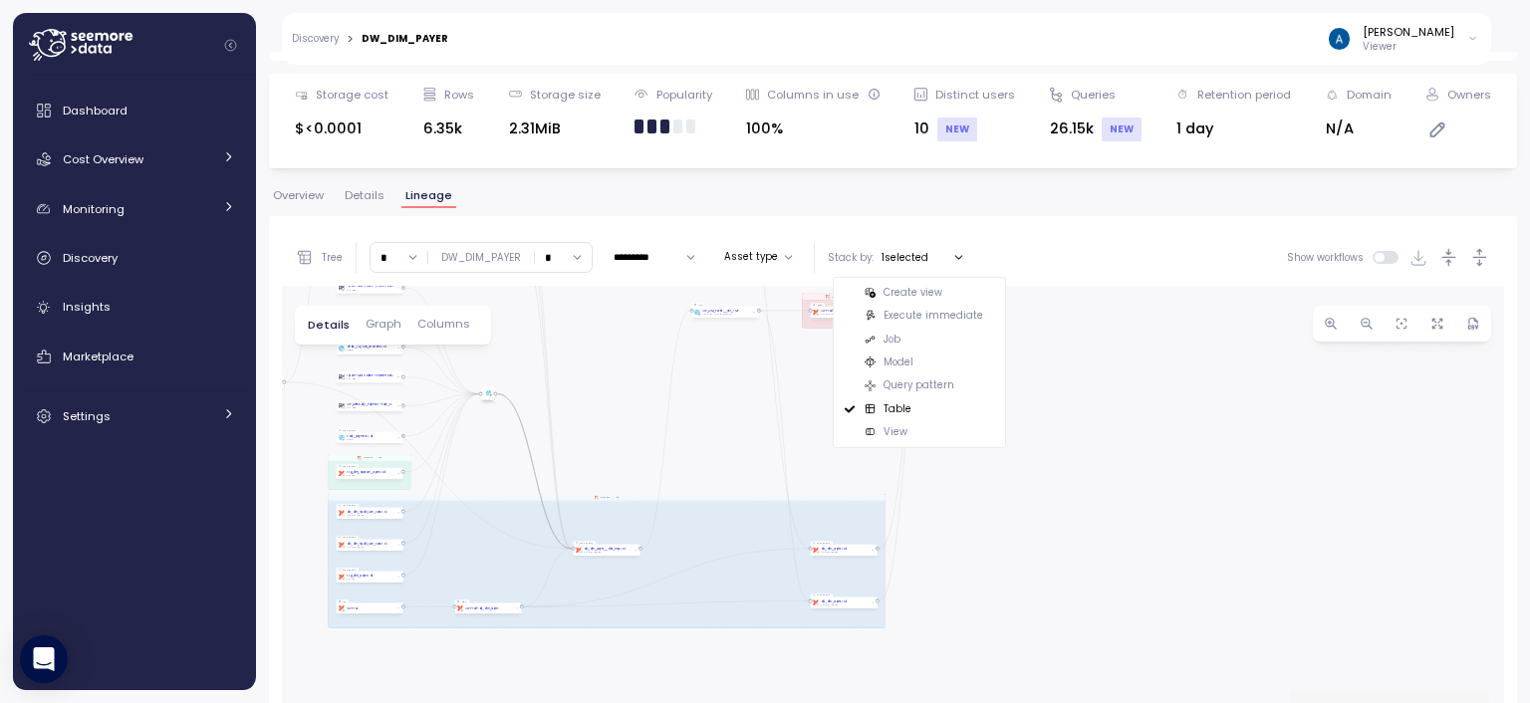
drag, startPoint x: 731, startPoint y: 497, endPoint x: 780, endPoint y: 419, distance: 91.8
click at [837, 416] on div "Tree Clear all TIPALTI_BI * ∞ 0 1 2 3 4 5 6 7 8 9 10 11 12 13 14 15 16 17 18 19…" at bounding box center [893, 542] width 1222 height 626
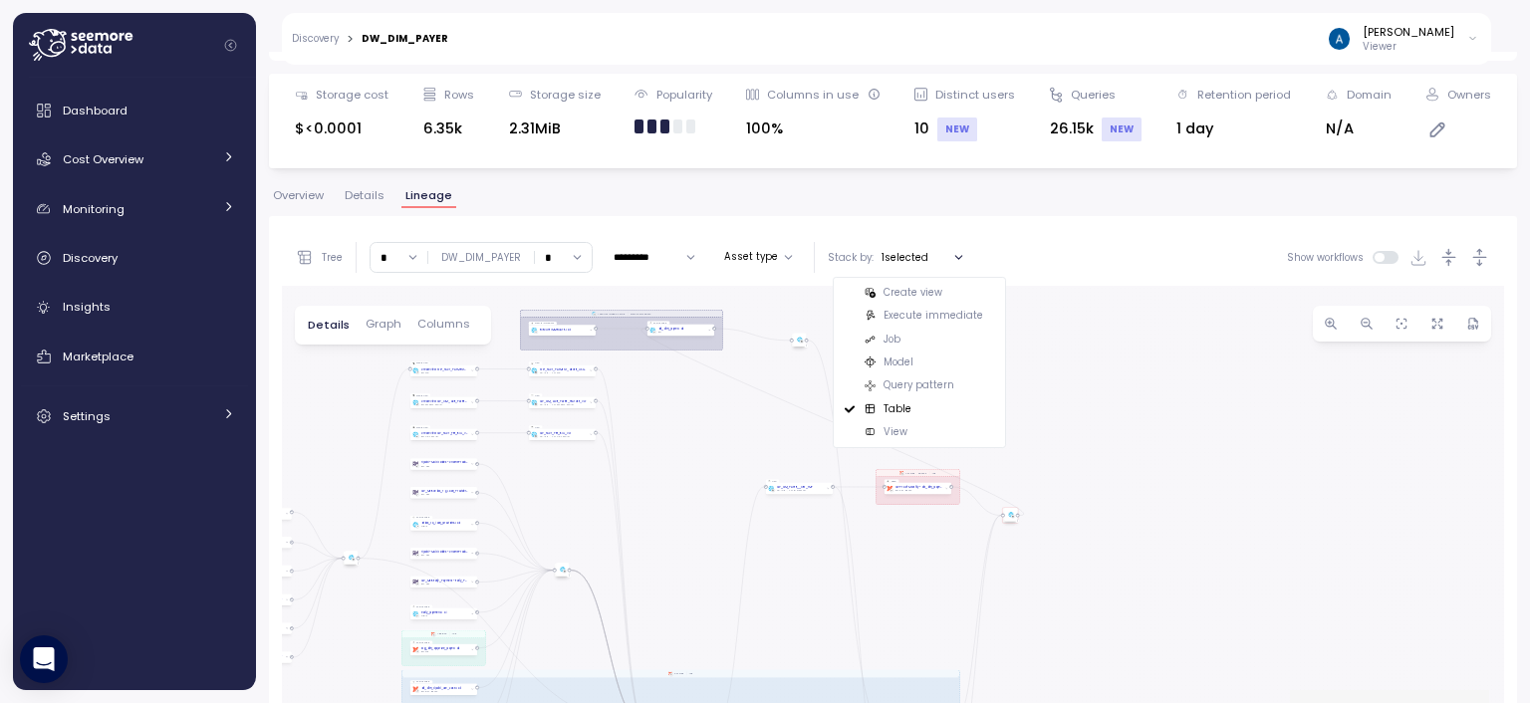
drag, startPoint x: 649, startPoint y: 393, endPoint x: 718, endPoint y: 554, distance: 174.5
click at [718, 554] on div "EXECUTE IMMEDIATE Job Execute immediate dbt DW Prod Job dbt DW Prod - Monthly J…" at bounding box center [893, 570] width 1222 height 569
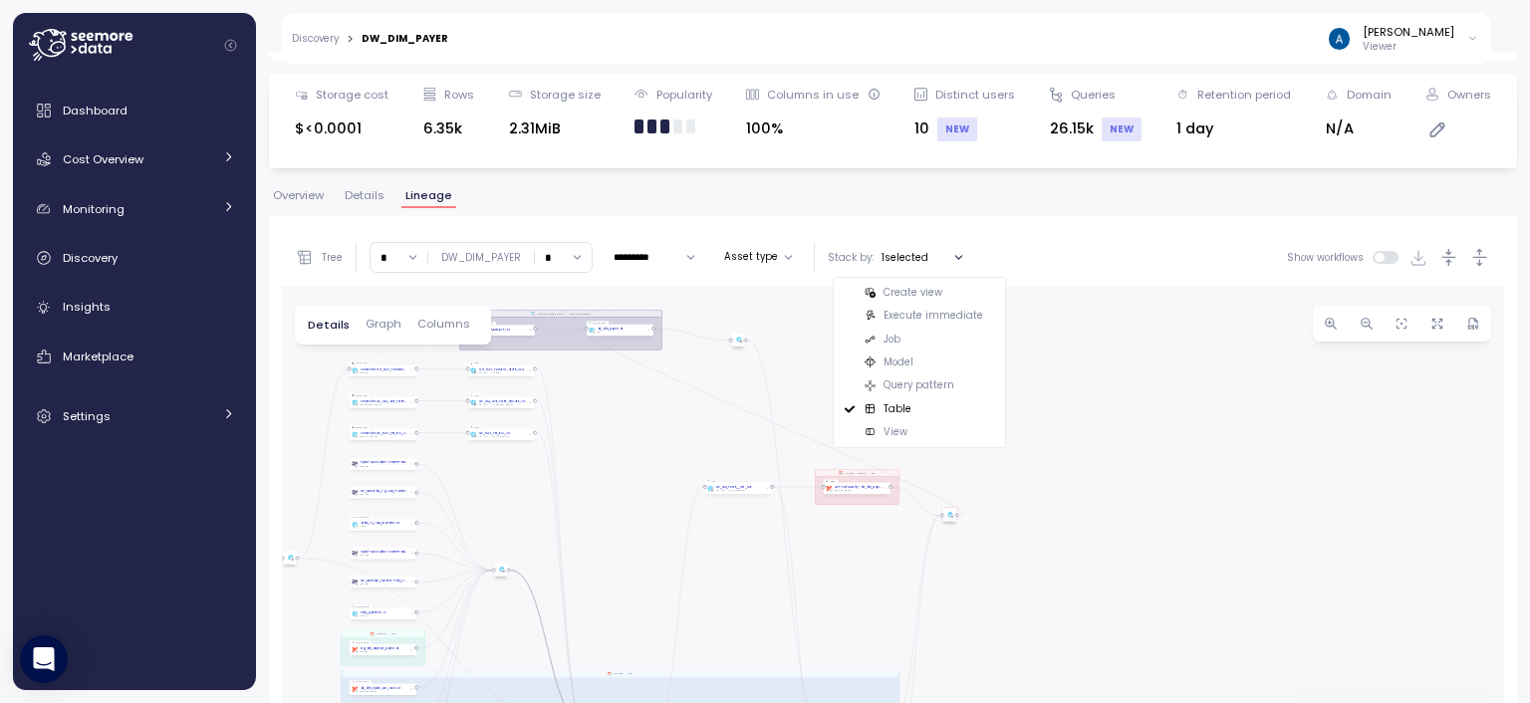
drag, startPoint x: 684, startPoint y: 444, endPoint x: 626, endPoint y: 441, distance: 58.8
click at [626, 441] on div "EXECUTE IMMEDIATE Job Execute immediate dbt DW Prod Job dbt DW Prod - Monthly J…" at bounding box center [893, 570] width 1222 height 569
click at [1063, 411] on div "EXECUTE IMMEDIATE Job Execute immediate dbt DW Prod Job dbt DW Prod - Monthly J…" at bounding box center [893, 570] width 1222 height 569
click at [729, 258] on button "Asset type" at bounding box center [758, 257] width 85 height 24
click at [737, 316] on p "Query pattern" at bounding box center [762, 317] width 71 height 14
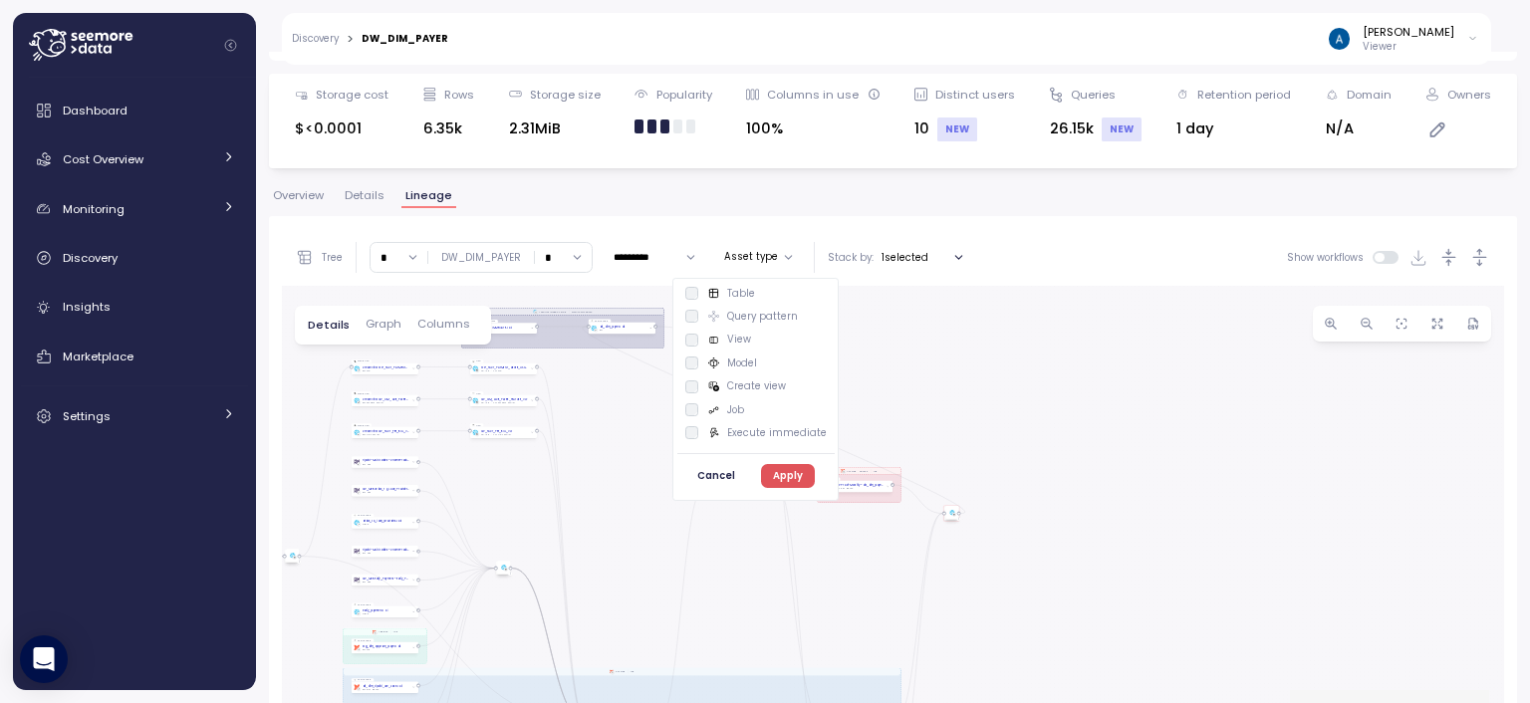
click at [741, 360] on p "Model" at bounding box center [742, 364] width 30 height 14
click at [741, 410] on p "Job" at bounding box center [735, 410] width 17 height 14
click at [742, 436] on p "Execute immediate" at bounding box center [777, 433] width 100 height 14
click at [777, 472] on span "Apply" at bounding box center [788, 476] width 30 height 22
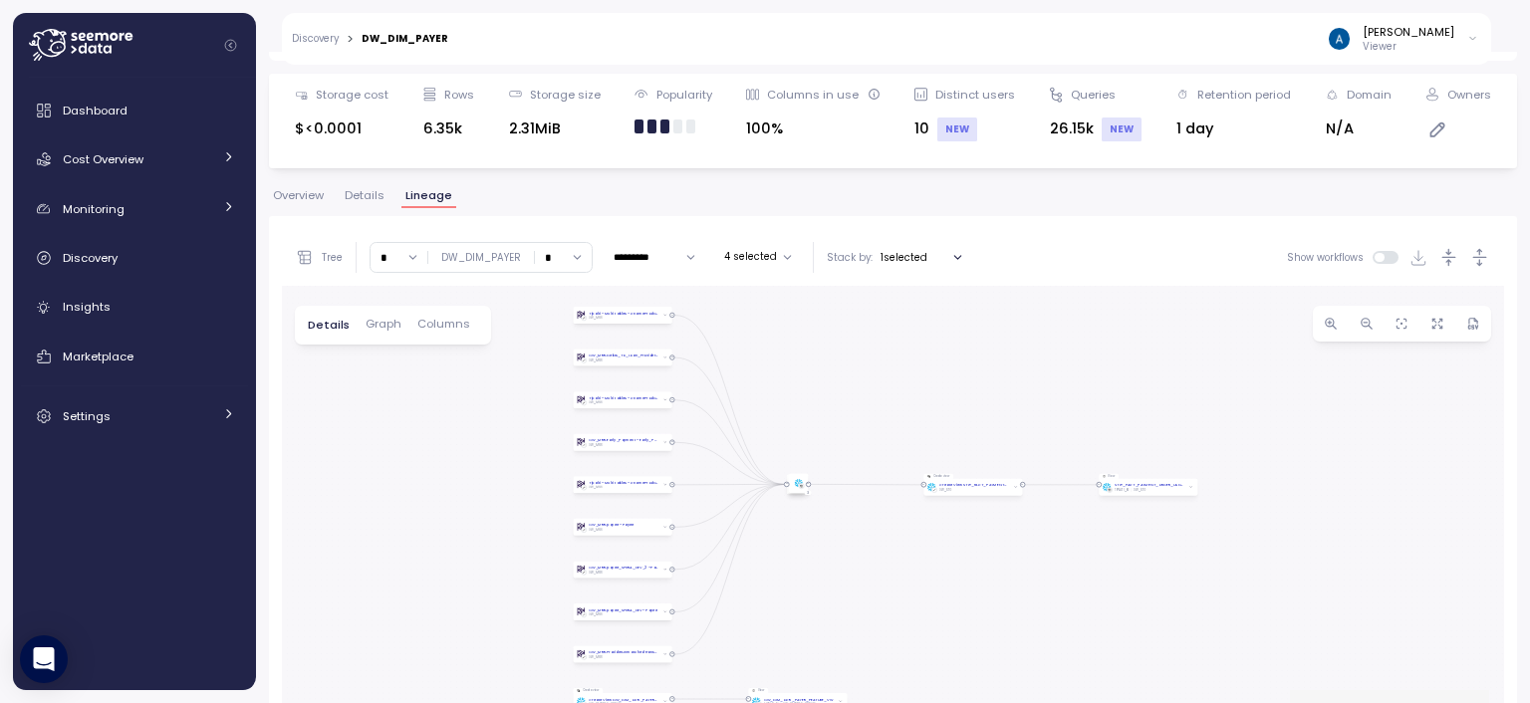
drag, startPoint x: 912, startPoint y: 423, endPoint x: 893, endPoint y: 377, distance: 50.5
click at [893, 377] on div "dbt DW Prod - Monthly Job View DW_DIM_PAYER__DBT_TMP TIPALTI_BI DW_DIM_REPLICA …" at bounding box center [893, 570] width 1222 height 569
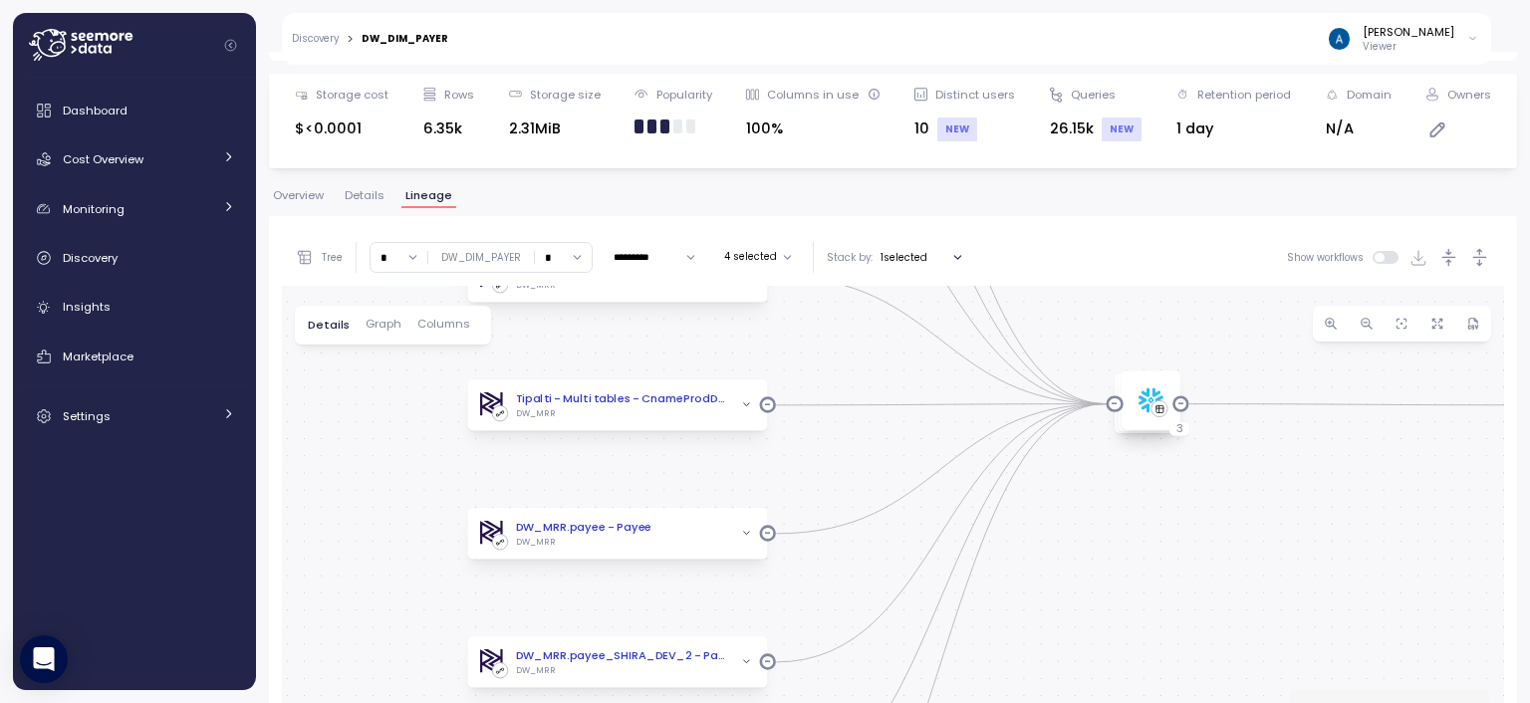
click at [773, 262] on button "4 selected" at bounding box center [758, 257] width 84 height 24
click at [744, 362] on p "Model" at bounding box center [742, 364] width 30 height 14
click at [798, 481] on button "Apply" at bounding box center [787, 476] width 55 height 24
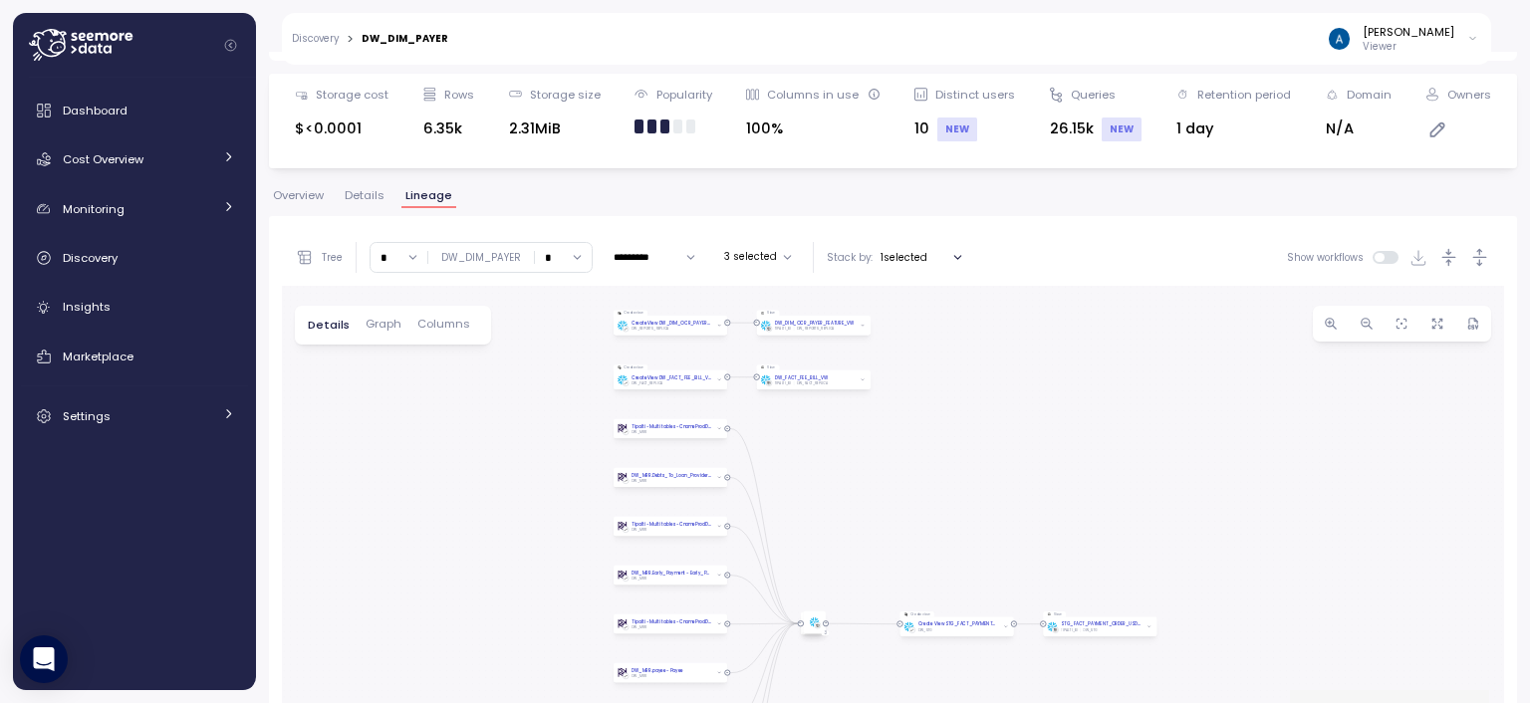
click at [775, 254] on button "3 selected" at bounding box center [758, 257] width 84 height 24
click at [745, 384] on p "Create view" at bounding box center [756, 386] width 59 height 14
click at [781, 469] on span "Apply" at bounding box center [788, 476] width 30 height 22
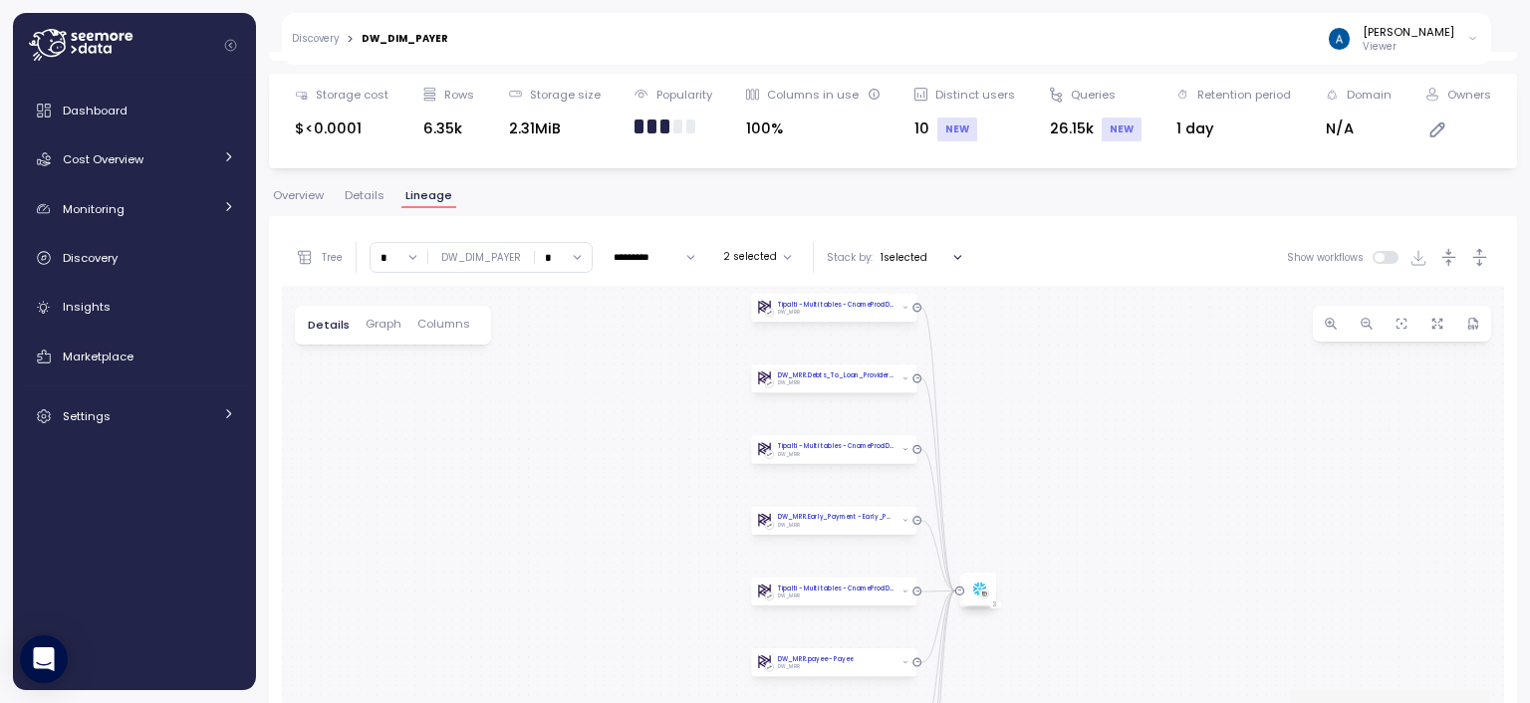
click at [766, 259] on button "2 selected" at bounding box center [758, 257] width 84 height 24
click at [734, 385] on p "Create view" at bounding box center [756, 386] width 59 height 14
click at [734, 362] on p "Model" at bounding box center [742, 364] width 30 height 14
click at [792, 474] on span "Apply" at bounding box center [788, 476] width 30 height 22
drag, startPoint x: 873, startPoint y: 583, endPoint x: 1030, endPoint y: 271, distance: 349.2
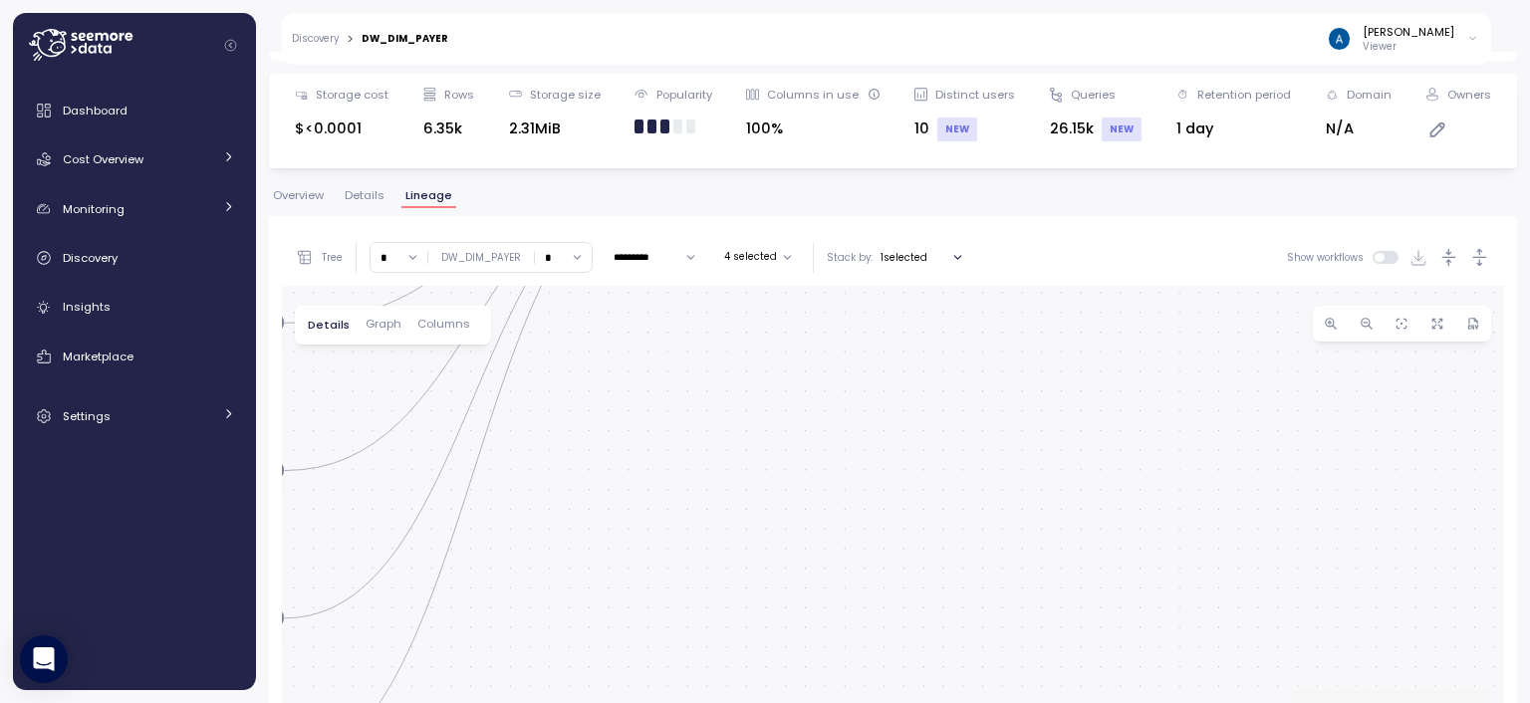
click at [1029, 271] on div "Tree Clear all TIPALTI_BI * ∞ 0 1 2 3 4 5 6 7 8 9 10 11 12 13 14 15 16 17 18 19…" at bounding box center [893, 542] width 1222 height 626
click at [521, 533] on icon "button" at bounding box center [519, 531] width 7 height 7
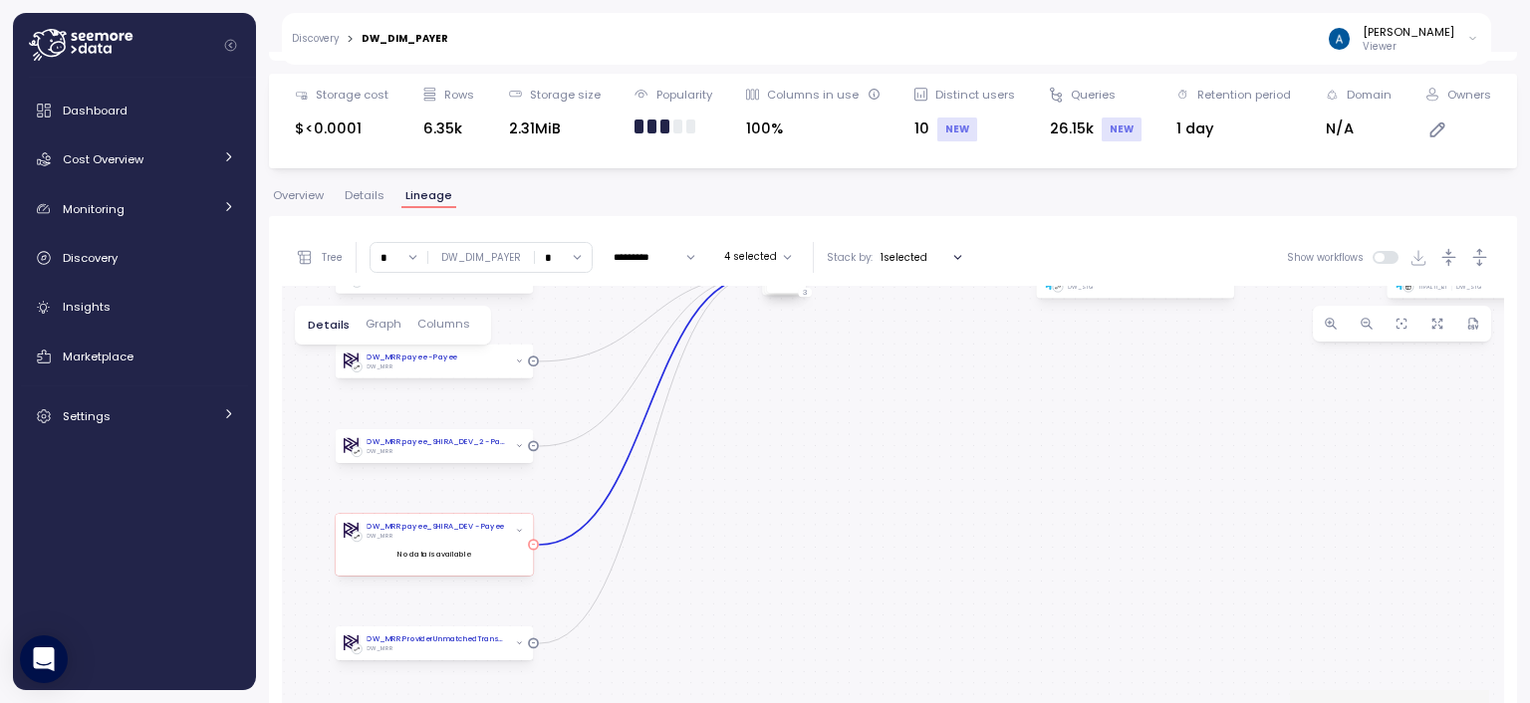
click at [521, 533] on icon "button" at bounding box center [519, 531] width 7 height 7
click at [765, 258] on button "4 selected" at bounding box center [758, 257] width 84 height 24
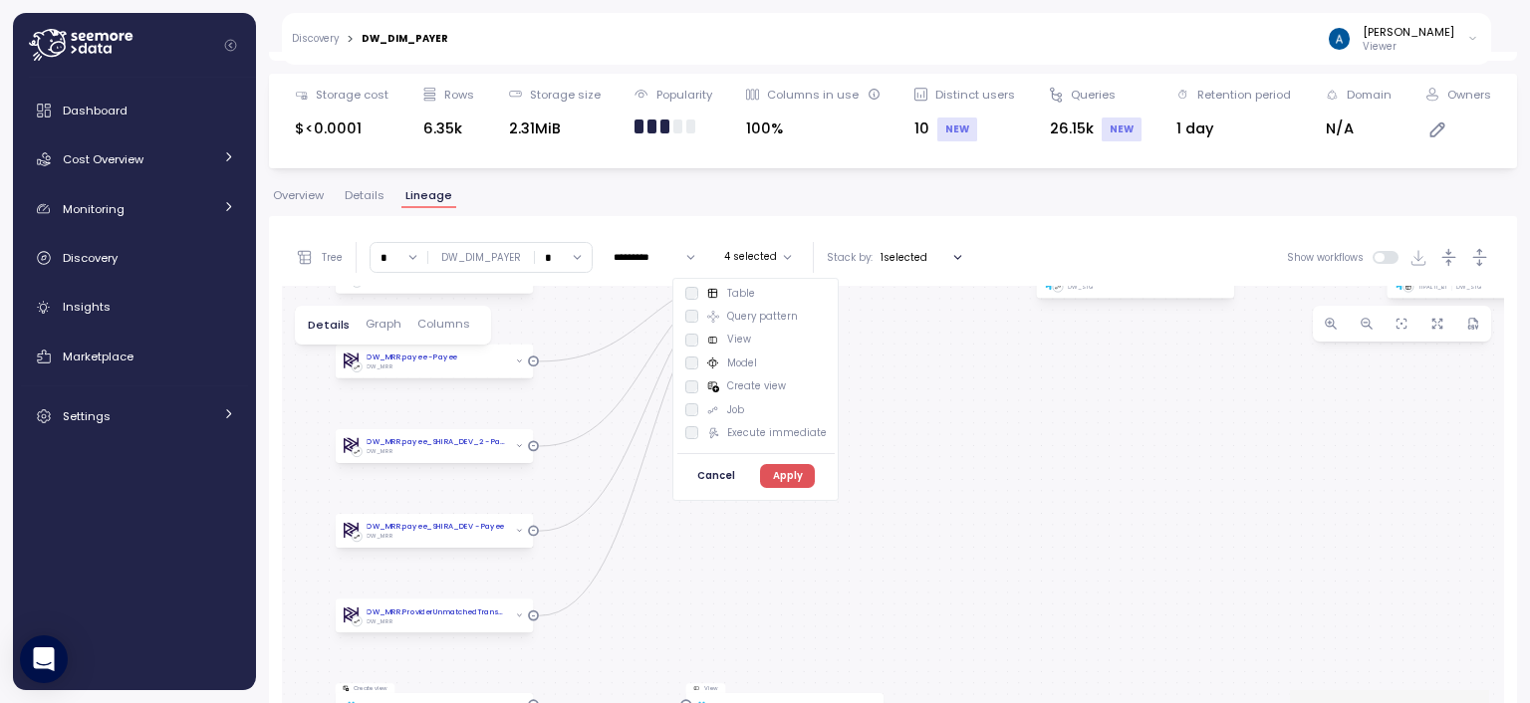
click at [732, 295] on p "Table" at bounding box center [741, 294] width 28 height 14
click at [788, 473] on span "Apply" at bounding box center [788, 476] width 30 height 22
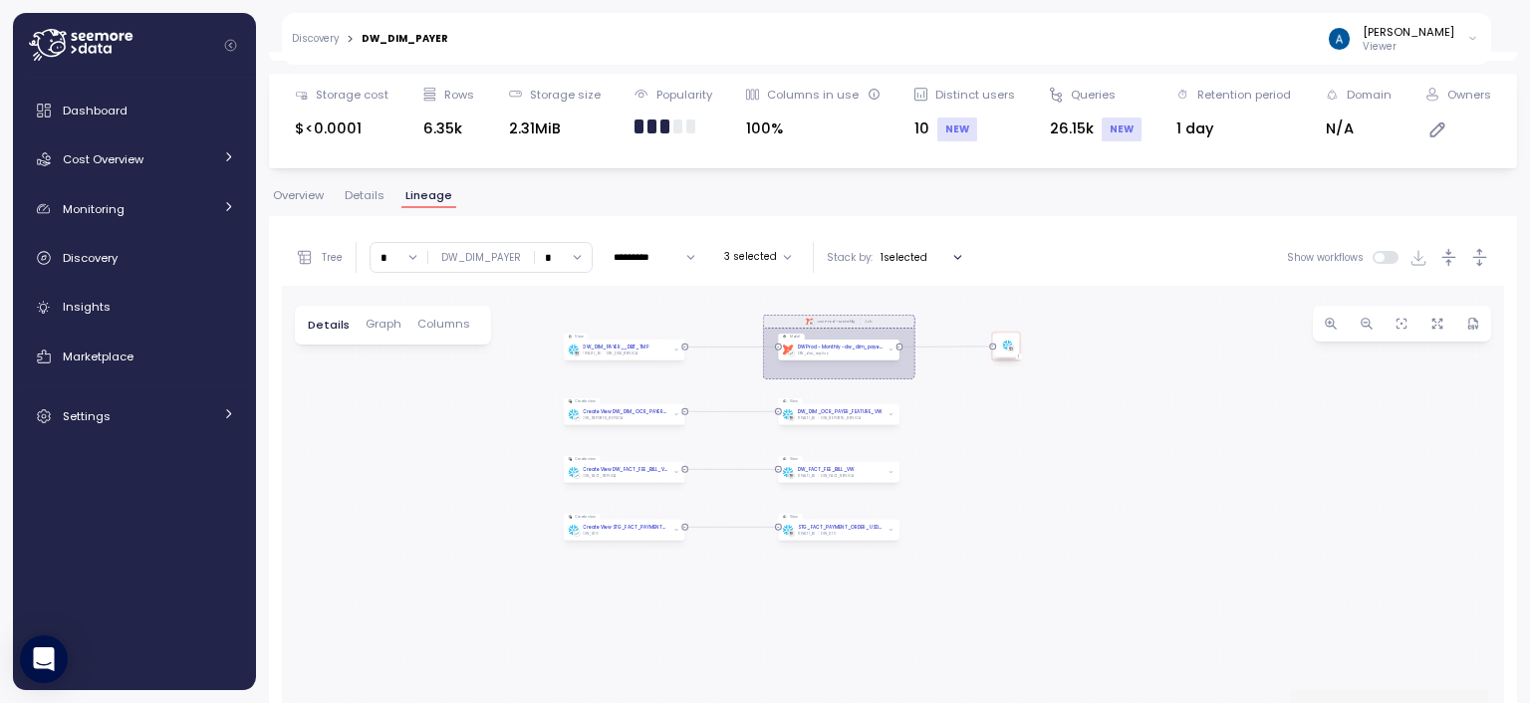
drag, startPoint x: 775, startPoint y: 476, endPoint x: 729, endPoint y: 342, distance: 142.1
click at [729, 342] on div "dbt DW Prod - Monthly Job View DW_DIM_PAYER__DBT_TMP TIPALTI_BI DW_DIM_REPLICA …" at bounding box center [893, 570] width 1222 height 569
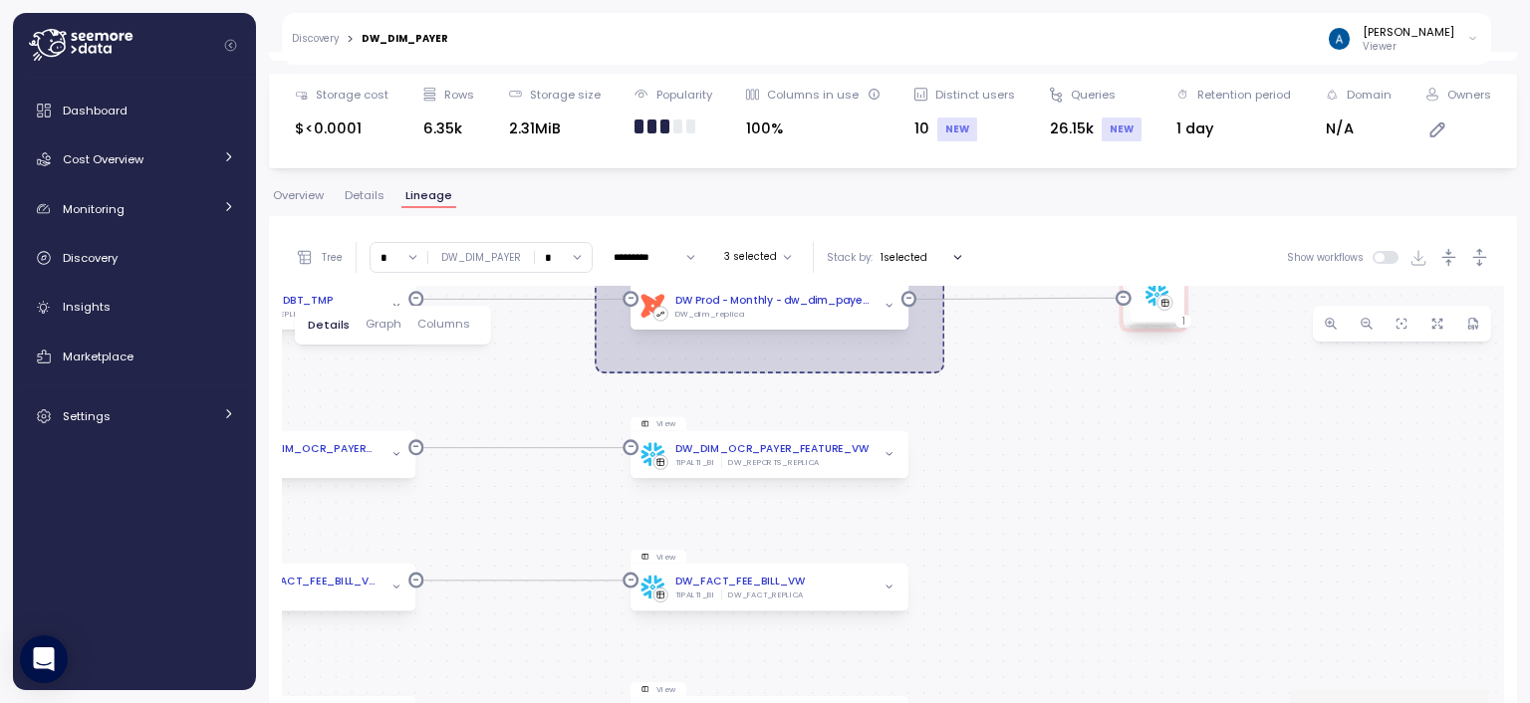
drag, startPoint x: 955, startPoint y: 378, endPoint x: 1026, endPoint y: 537, distance: 174.4
click at [1026, 537] on div "dbt DW Prod - Monthly Job View DW_DIM_PAYER__DBT_TMP TIPALTI_BI DW_DIM_REPLICA …" at bounding box center [893, 570] width 1222 height 569
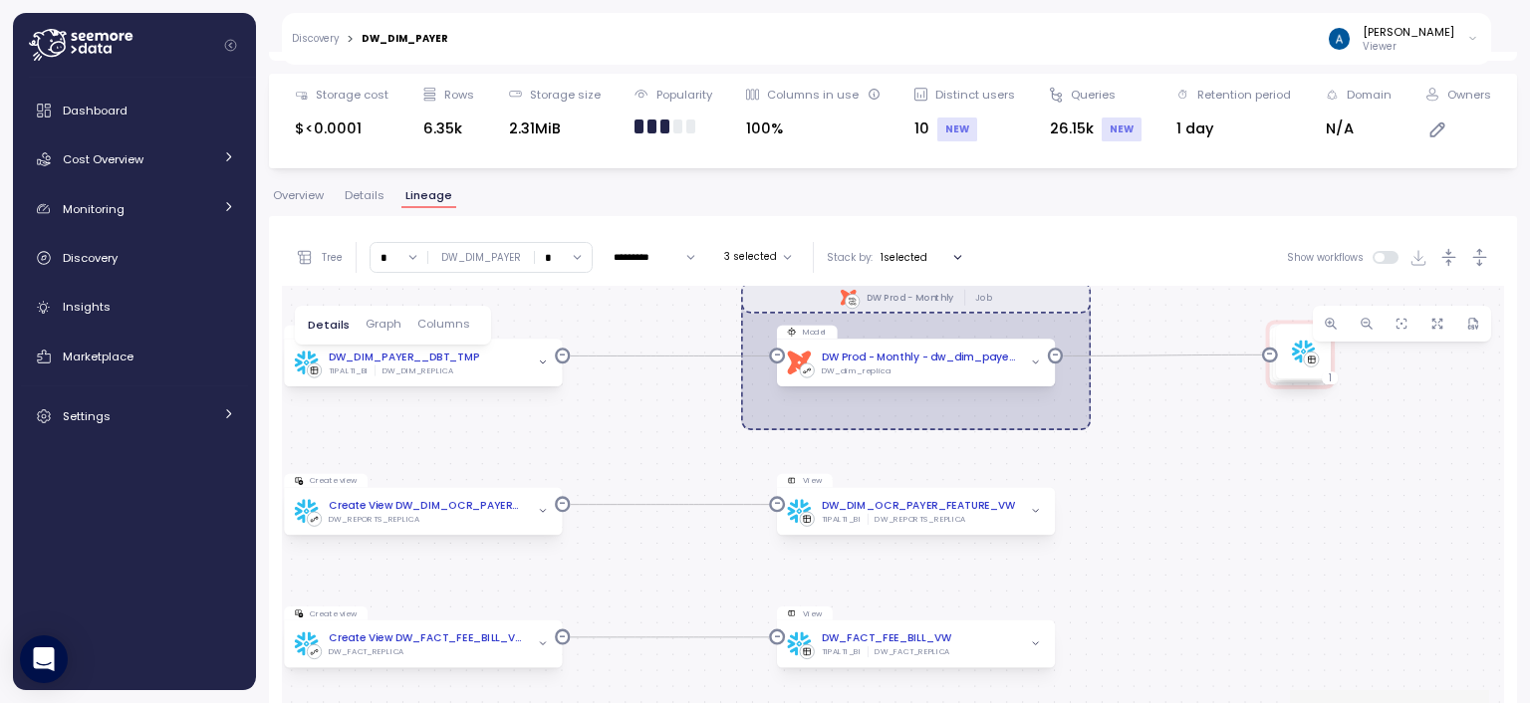
drag, startPoint x: 1044, startPoint y: 444, endPoint x: 1169, endPoint y: 458, distance: 126.3
click at [1169, 458] on div "dbt DW Prod - Monthly Job View DW_DIM_PAYER__DBT_TMP TIPALTI_BI DW_DIM_REPLICA …" at bounding box center [893, 570] width 1222 height 569
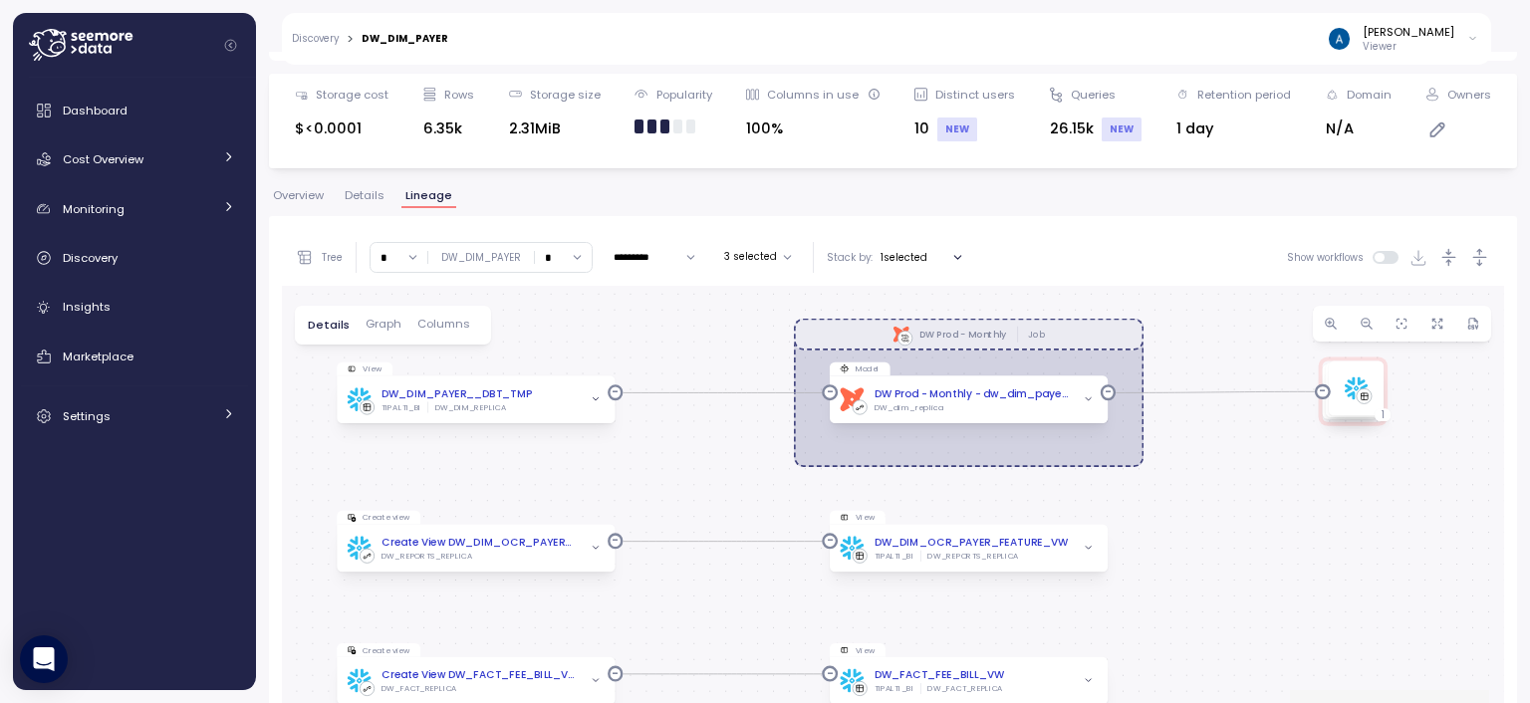
drag, startPoint x: 629, startPoint y: 421, endPoint x: 668, endPoint y: 461, distance: 56.3
click at [668, 461] on div "dbt DW Prod - Monthly Job View DW_DIM_PAYER__DBT_TMP TIPALTI_BI DW_DIM_REPLICA …" at bounding box center [893, 570] width 1222 height 569
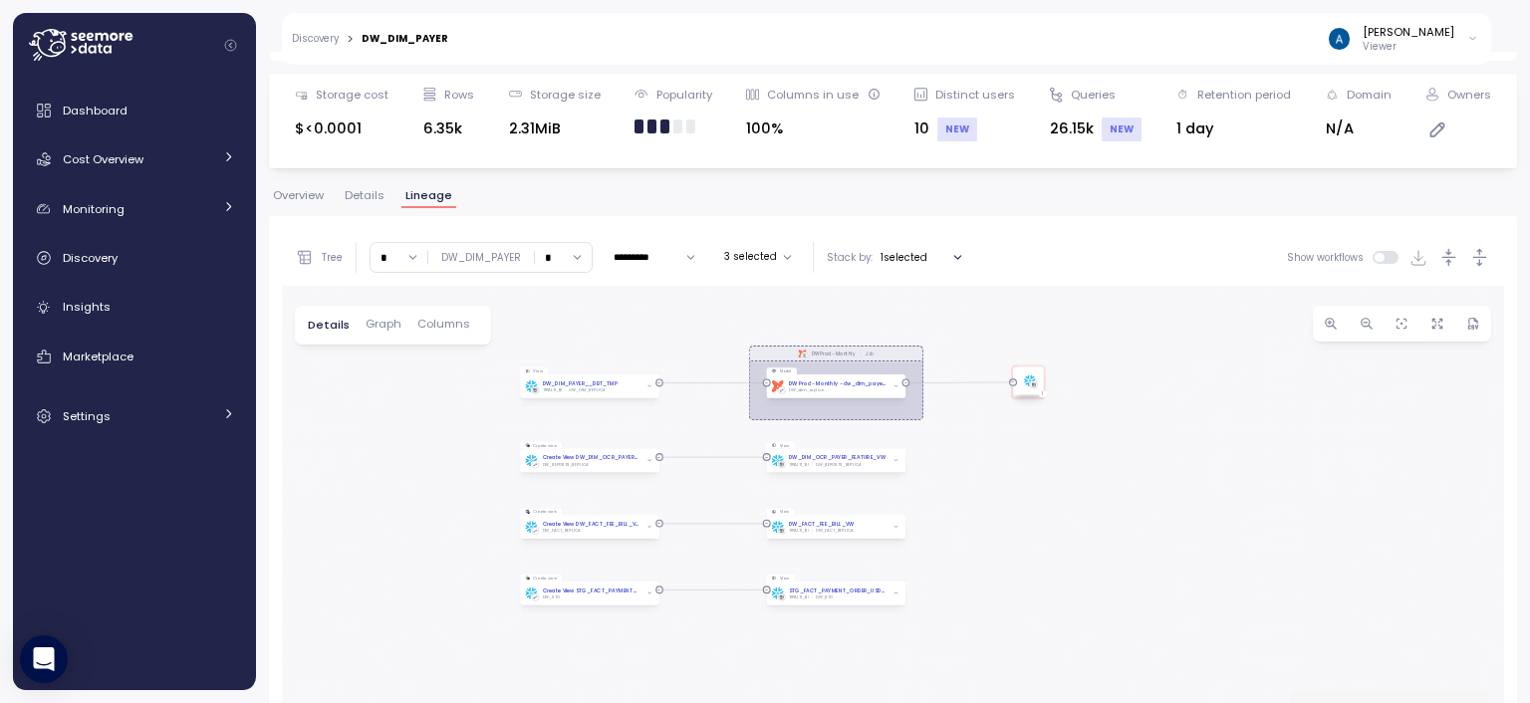
drag, startPoint x: 666, startPoint y: 470, endPoint x: 685, endPoint y: 428, distance: 45.9
click at [685, 428] on div "dbt DW Prod - Monthly Job View DW_DIM_PAYER__DBT_TMP TIPALTI_BI DW_DIM_REPLICA …" at bounding box center [893, 570] width 1222 height 569
click at [759, 260] on button "3 selected" at bounding box center [758, 257] width 84 height 24
